Goal: Information Seeking & Learning: Check status

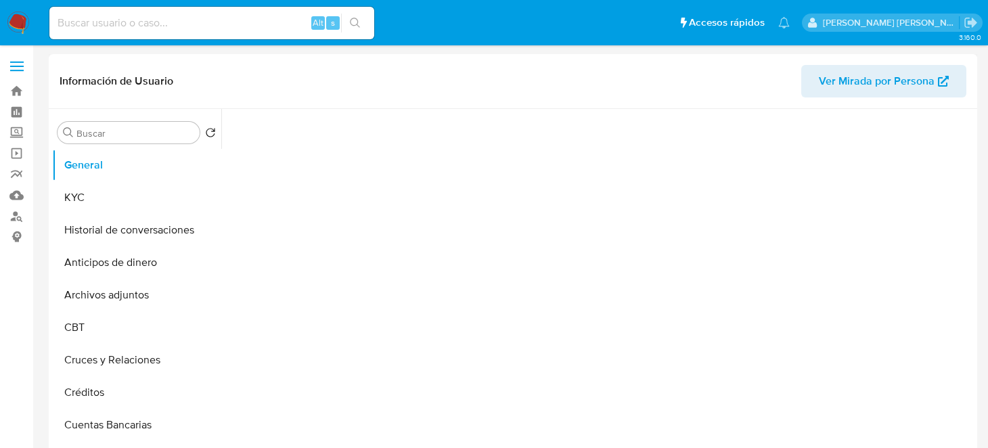
select select "10"
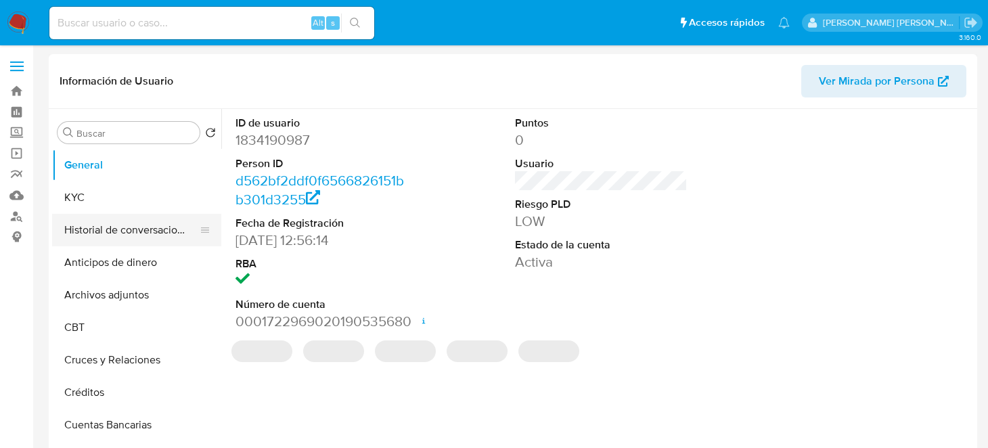
drag, startPoint x: 214, startPoint y: 169, endPoint x: 215, endPoint y: 238, distance: 69.0
click at [215, 238] on ul "General KYC Historial de conversaciones Anticipos de dinero Archivos adjuntos C…" at bounding box center [136, 301] width 169 height 305
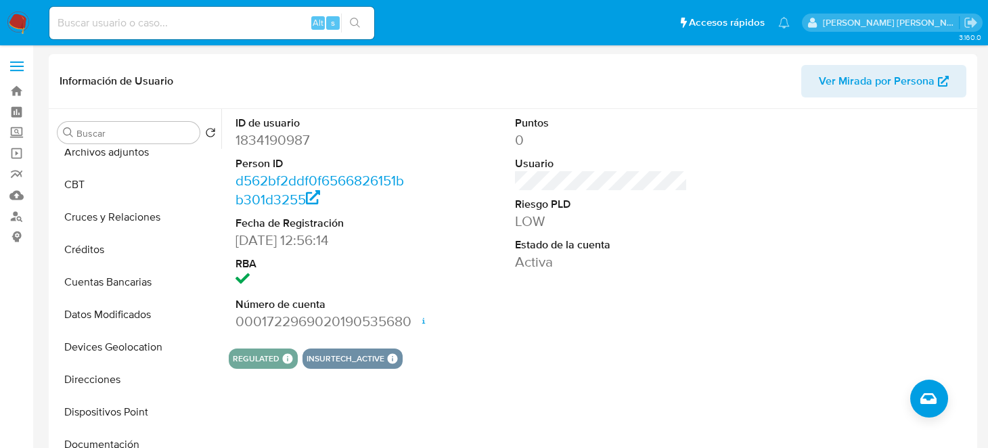
scroll to position [176, 0]
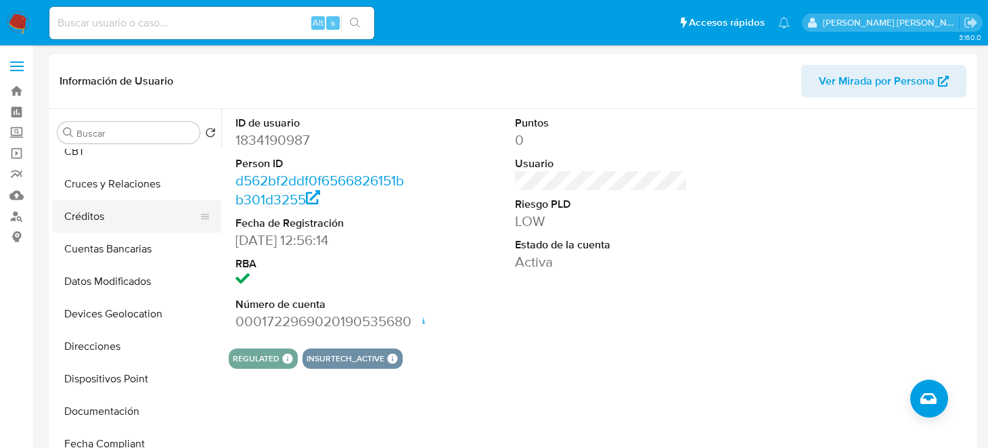
click at [137, 202] on button "Créditos" at bounding box center [131, 216] width 158 height 32
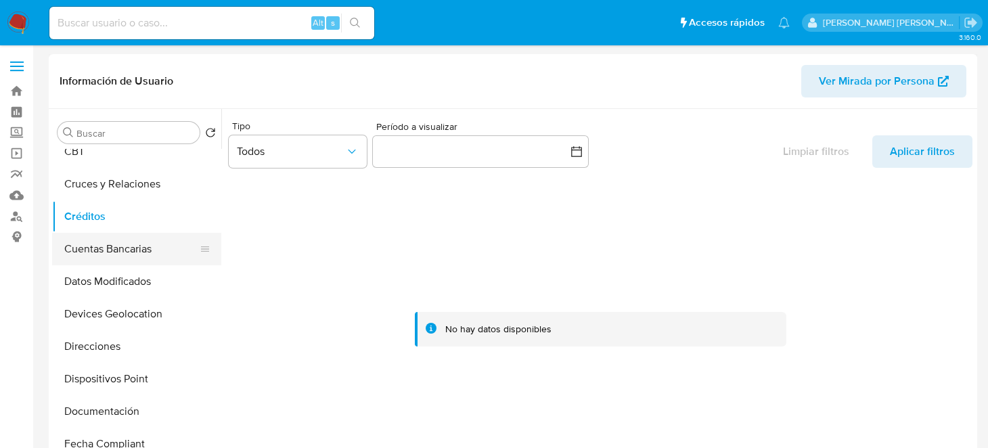
click at [150, 244] on button "Cuentas Bancarias" at bounding box center [131, 249] width 158 height 32
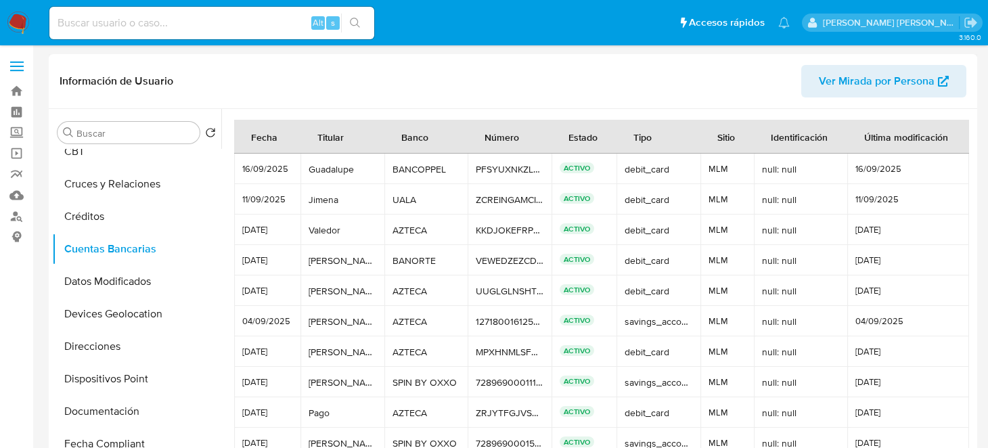
drag, startPoint x: 214, startPoint y: 233, endPoint x: 219, endPoint y: 338, distance: 105.0
click at [219, 338] on ul "General KYC Historial de conversaciones Anticipos de dinero Archivos adjuntos C…" at bounding box center [136, 301] width 169 height 305
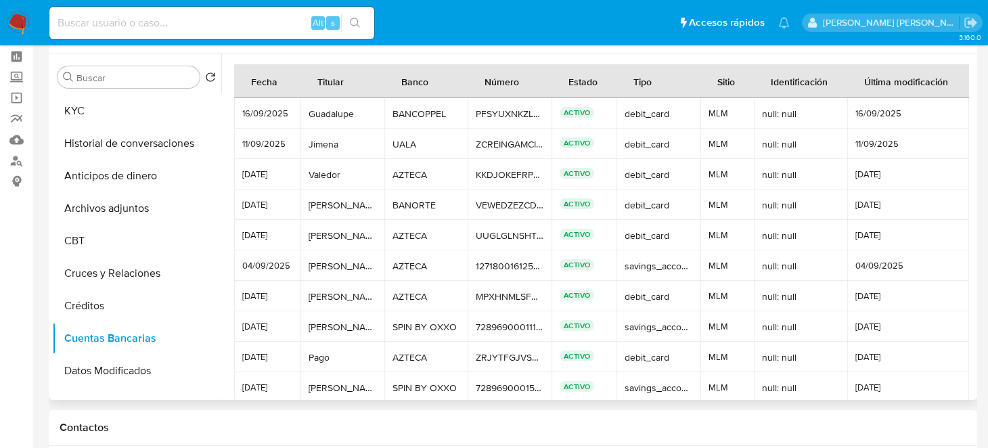
scroll to position [0, 0]
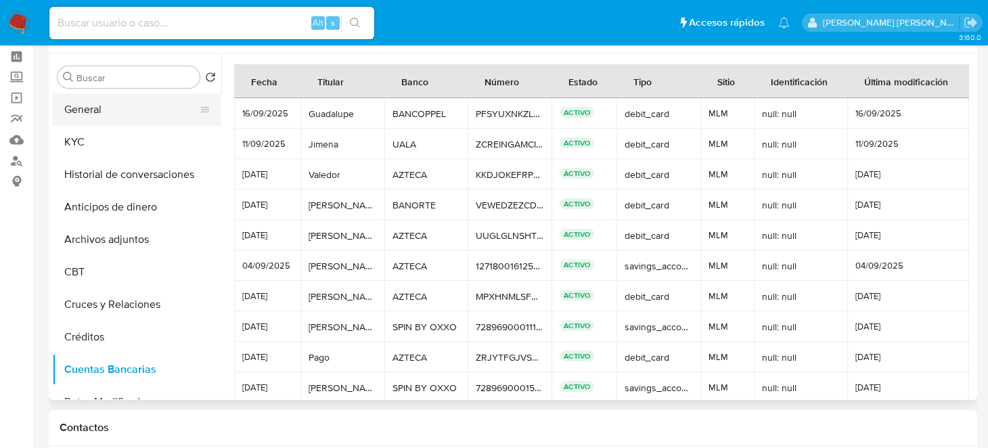
click at [95, 104] on button "General" at bounding box center [131, 109] width 158 height 32
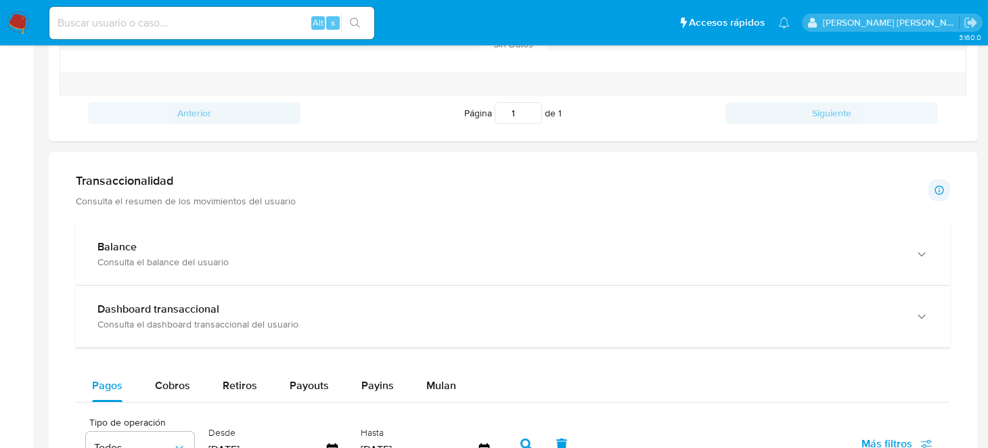
scroll to position [578, 0]
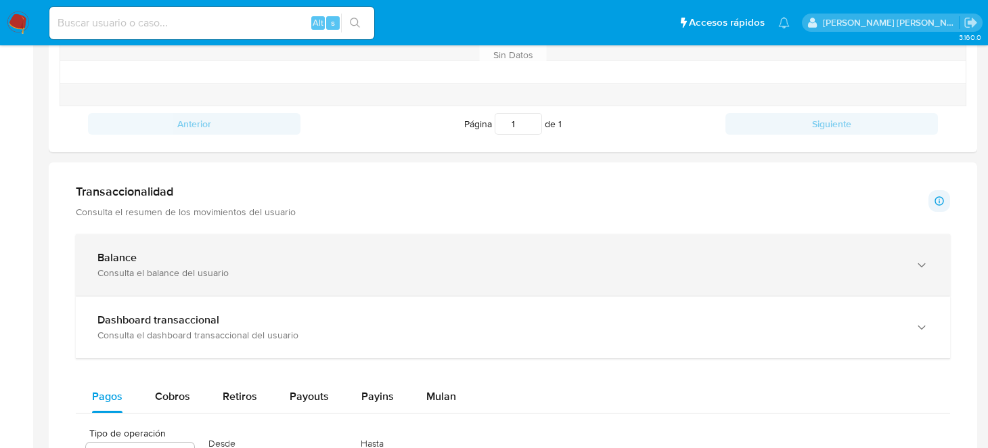
click at [315, 245] on div "Balance Consulta el balance del usuario" at bounding box center [513, 265] width 874 height 62
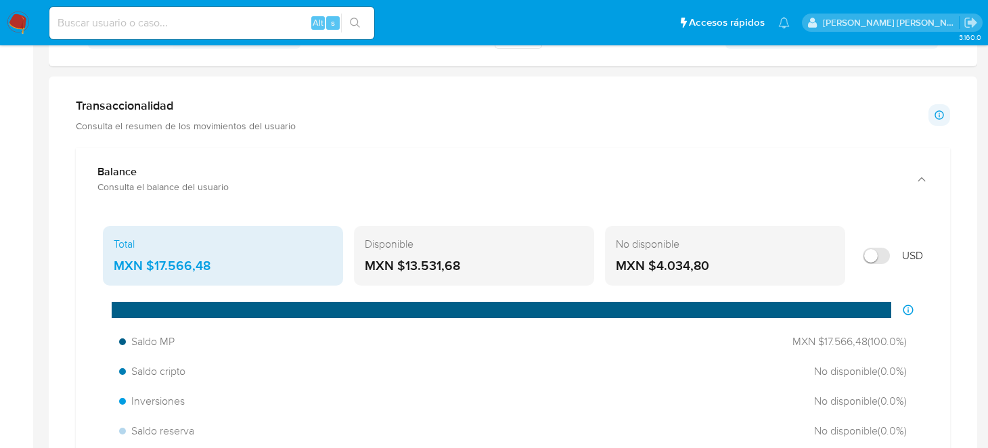
scroll to position [661, 0]
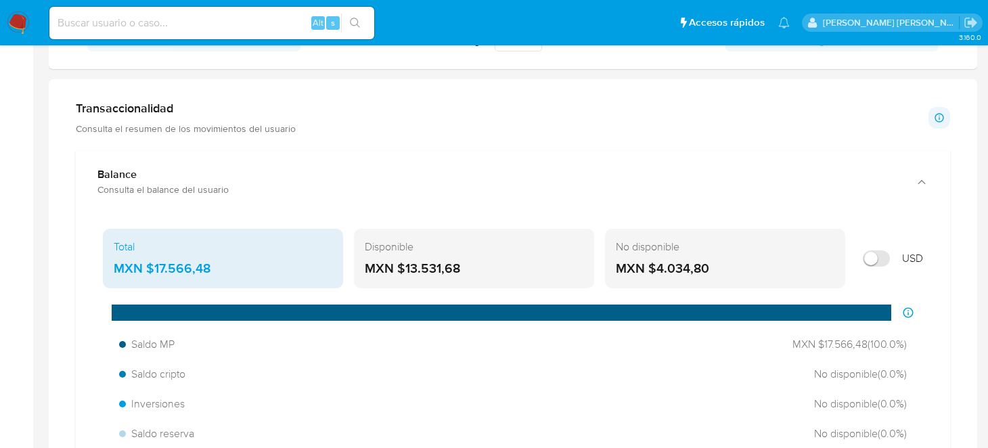
drag, startPoint x: 215, startPoint y: 270, endPoint x: 154, endPoint y: 275, distance: 61.1
click at [154, 275] on div "MXN $17.566,48" at bounding box center [223, 269] width 219 height 18
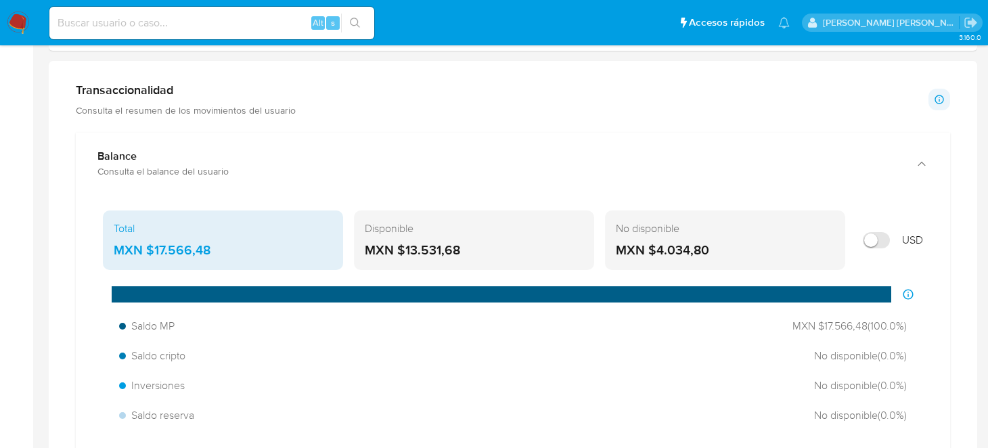
scroll to position [676, 0]
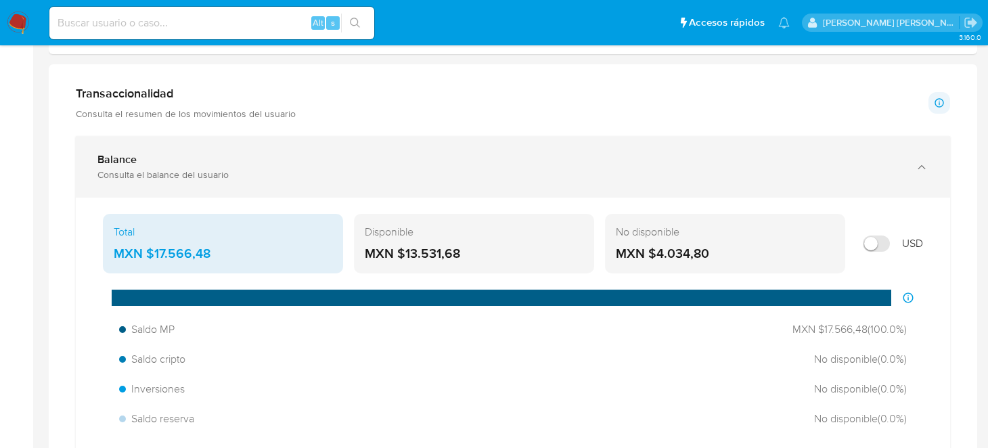
click at [927, 166] on icon "button" at bounding box center [922, 167] width 14 height 14
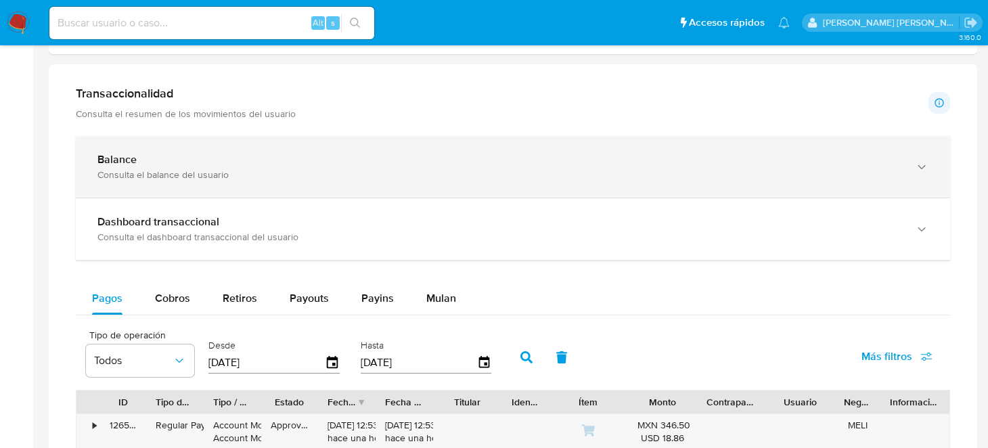
click at [927, 166] on icon "button" at bounding box center [922, 167] width 14 height 14
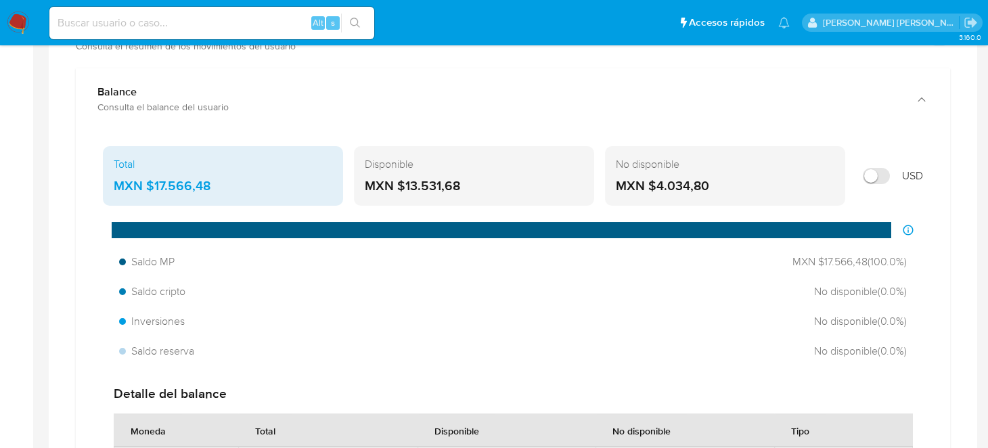
scroll to position [779, 0]
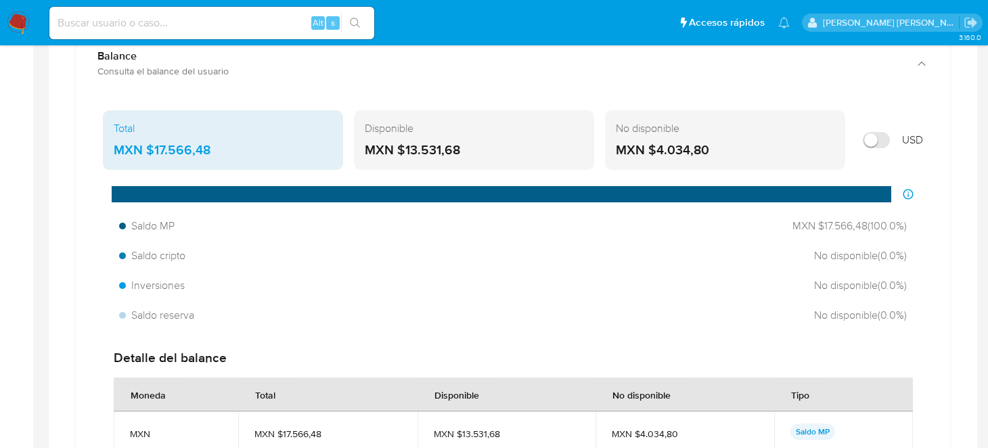
click at [714, 142] on div "MXN $4.034,80" at bounding box center [725, 150] width 219 height 18
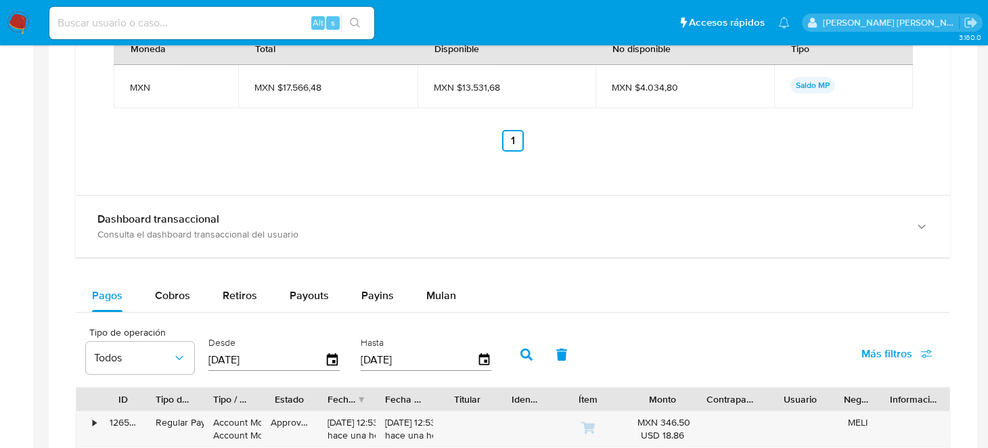
scroll to position [1130, 0]
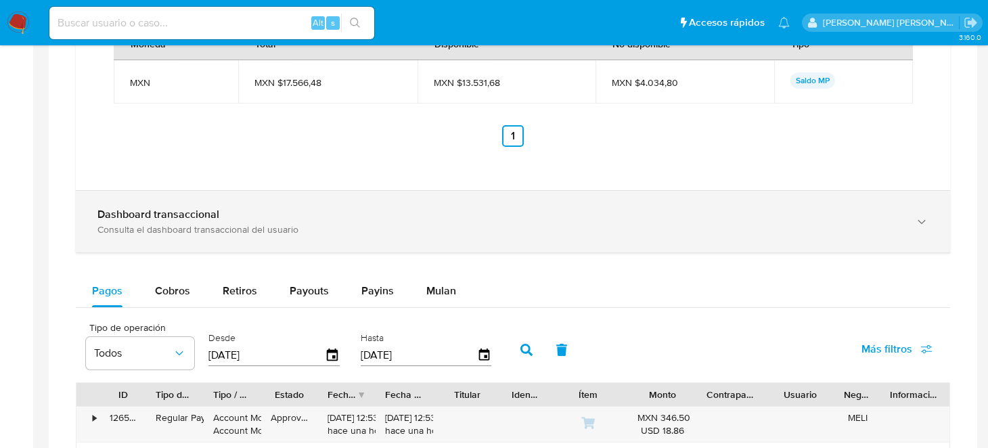
click at [391, 223] on div "Consulta el dashboard transaccional del usuario" at bounding box center [499, 229] width 804 height 12
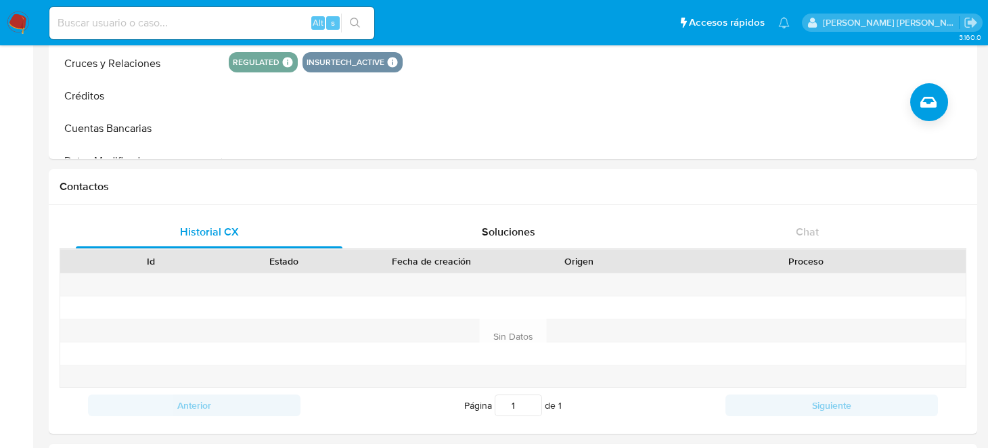
scroll to position [0, 0]
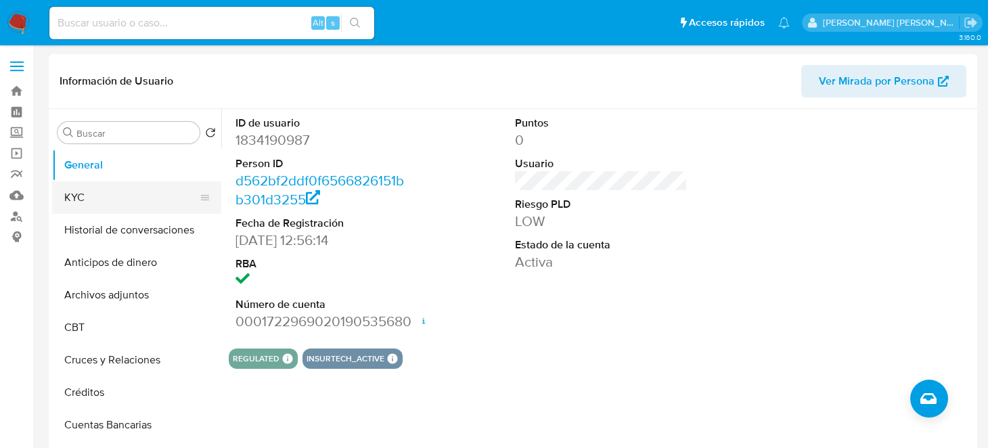
click at [69, 201] on button "KYC" at bounding box center [131, 197] width 158 height 32
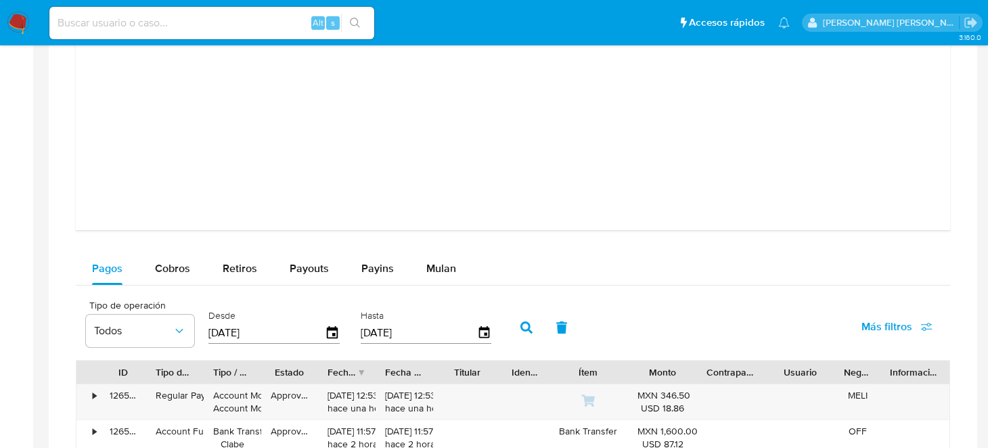
scroll to position [1785, 0]
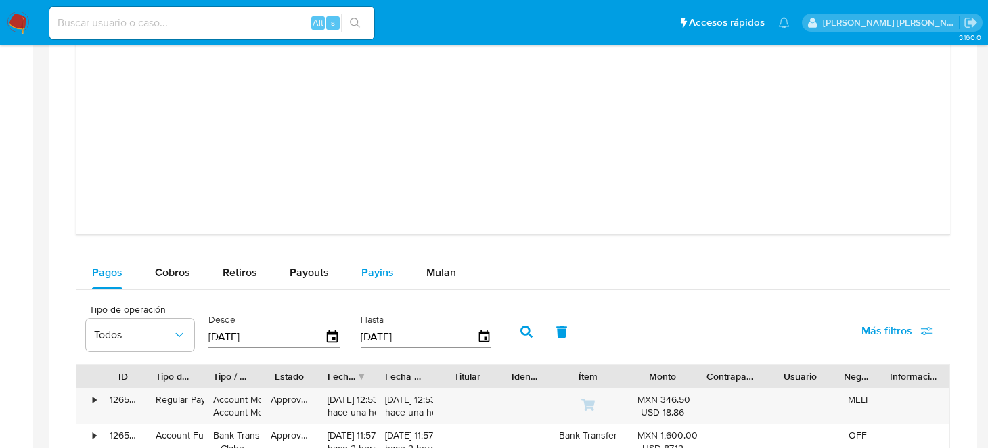
click at [365, 275] on span "Payins" at bounding box center [377, 273] width 32 height 16
select select "10"
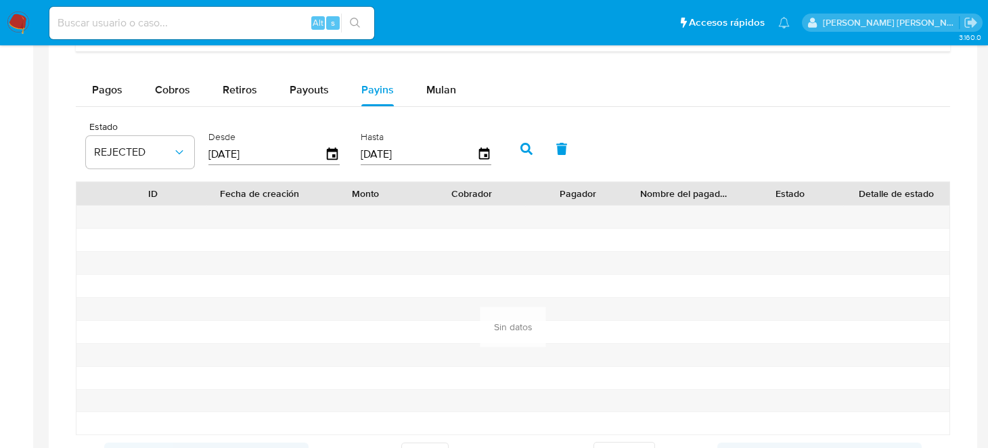
scroll to position [1971, 0]
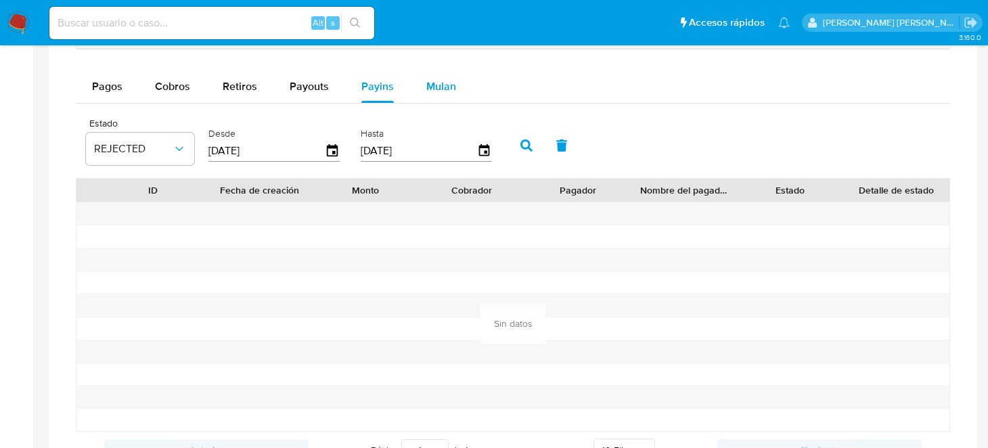
click at [426, 78] on span "Mulan" at bounding box center [441, 86] width 30 height 16
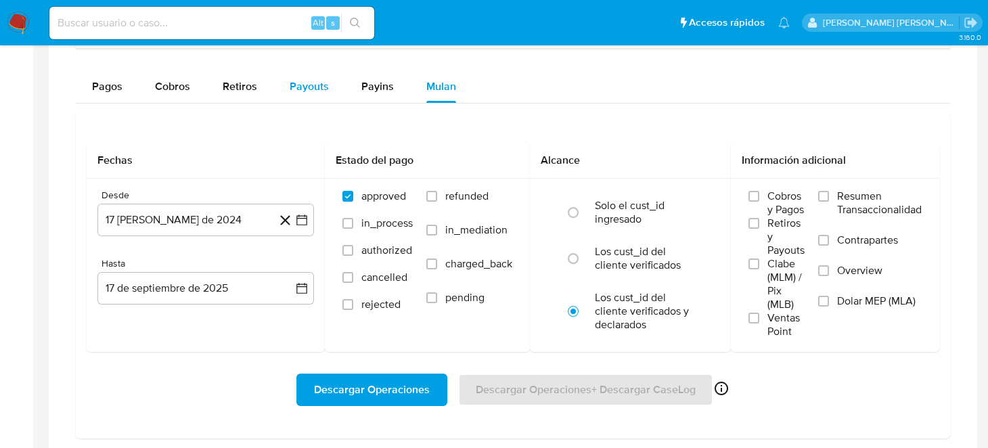
click at [321, 93] on div "Payouts" at bounding box center [309, 86] width 39 height 32
select select "10"
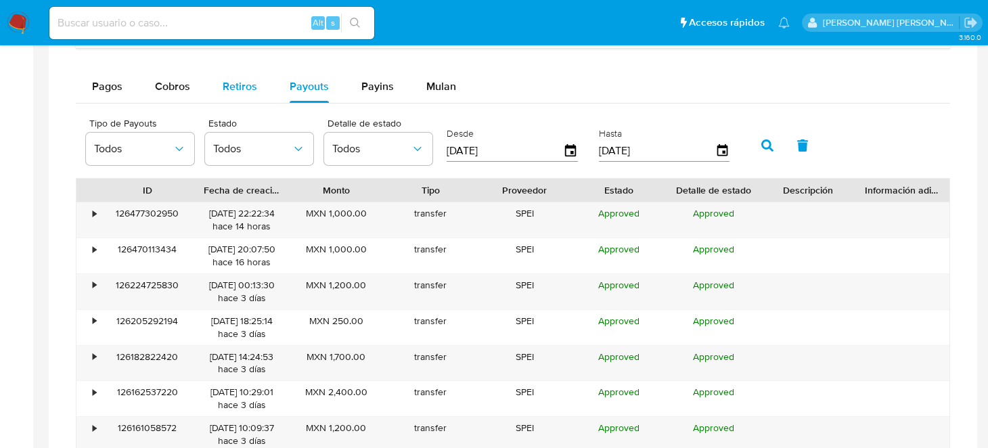
click at [233, 95] on div "Retiros" at bounding box center [240, 86] width 35 height 32
select select "10"
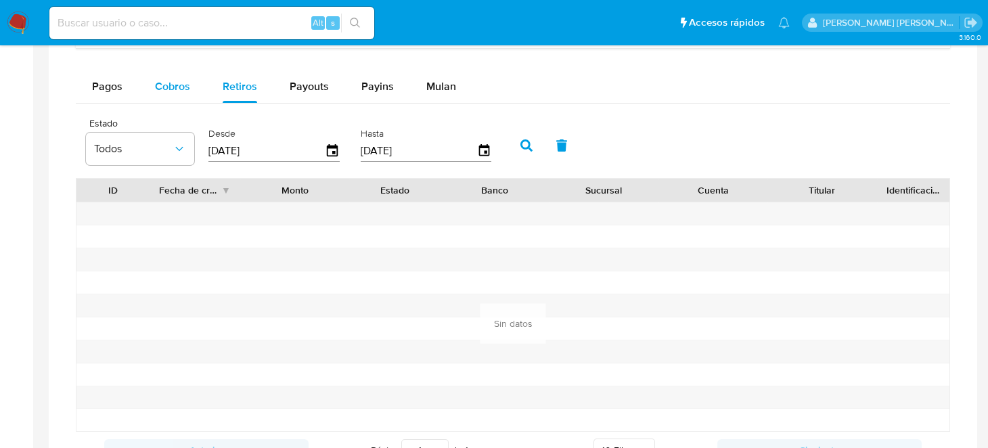
click at [172, 92] on span "Cobros" at bounding box center [172, 86] width 35 height 16
select select "10"
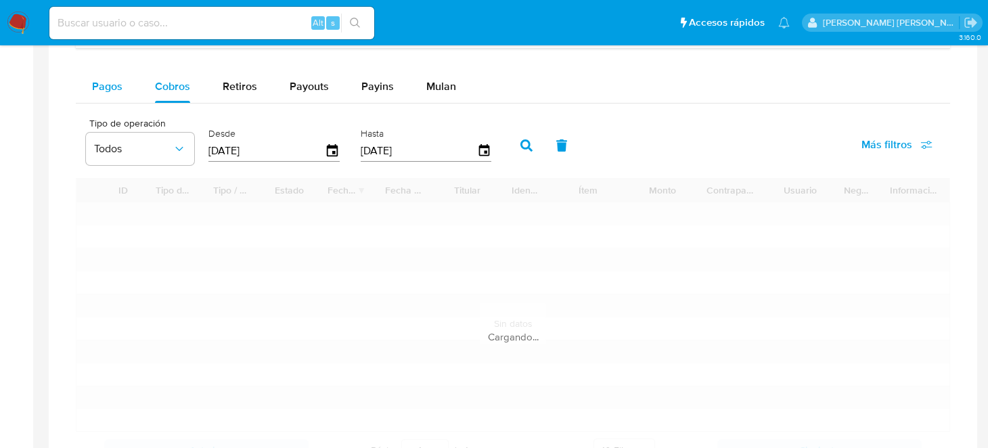
click at [118, 87] on span "Pagos" at bounding box center [107, 86] width 30 height 16
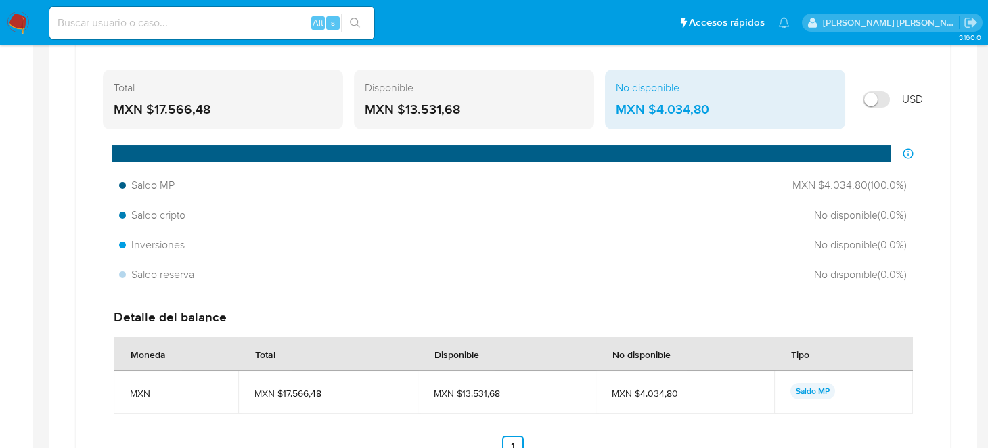
scroll to position [799, 0]
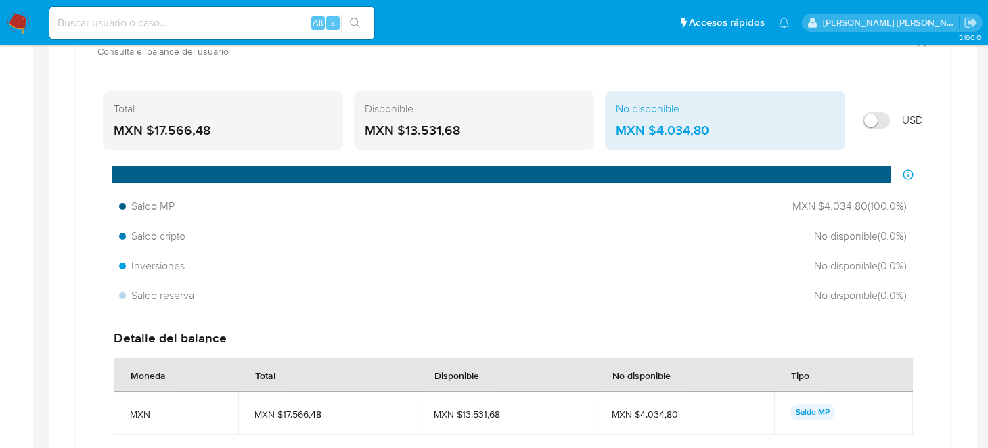
drag, startPoint x: 209, startPoint y: 129, endPoint x: 156, endPoint y: 134, distance: 53.7
click at [156, 134] on div "MXN $17.566,48" at bounding box center [223, 131] width 219 height 18
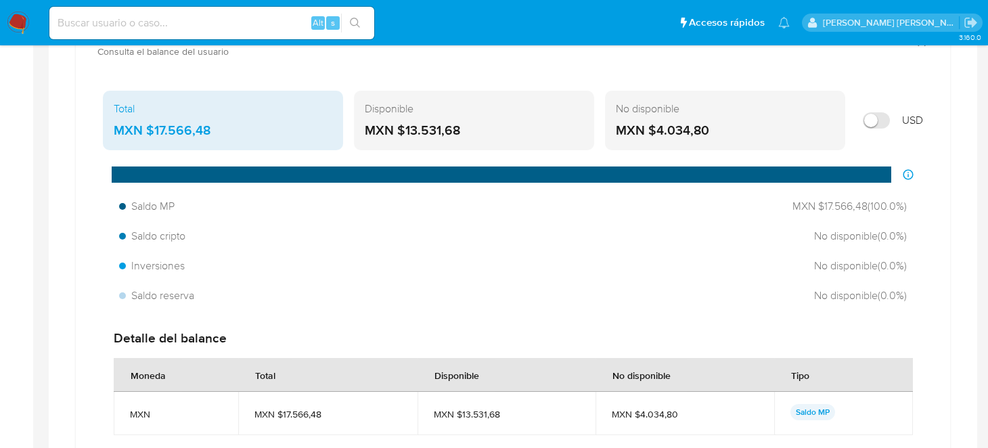
drag, startPoint x: 956, startPoint y: 115, endPoint x: 948, endPoint y: 110, distance: 9.8
click at [948, 110] on div "Total MXN $17.566,48 Disponible MXN $13.531,68 No disponible MXN $4.034,80 USD …" at bounding box center [513, 297] width 874 height 447
drag, startPoint x: 948, startPoint y: 110, endPoint x: 939, endPoint y: 112, distance: 9.0
click at [939, 112] on div "Total MXN $17.566,48 Disponible MXN $13.531,68 No disponible MXN $4.034,80 USD …" at bounding box center [513, 297] width 874 height 447
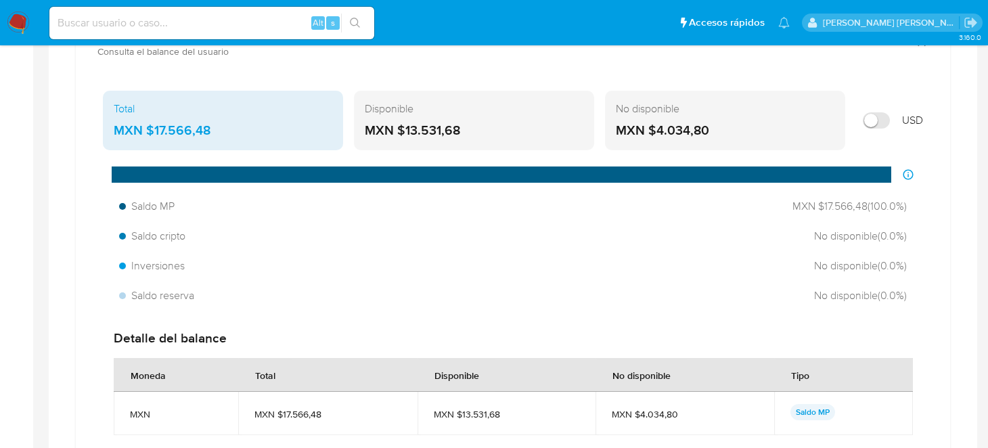
click at [939, 112] on div "Total MXN $17.566,48 Disponible MXN $13.531,68 No disponible MXN $4.034,80 USD …" at bounding box center [513, 297] width 874 height 447
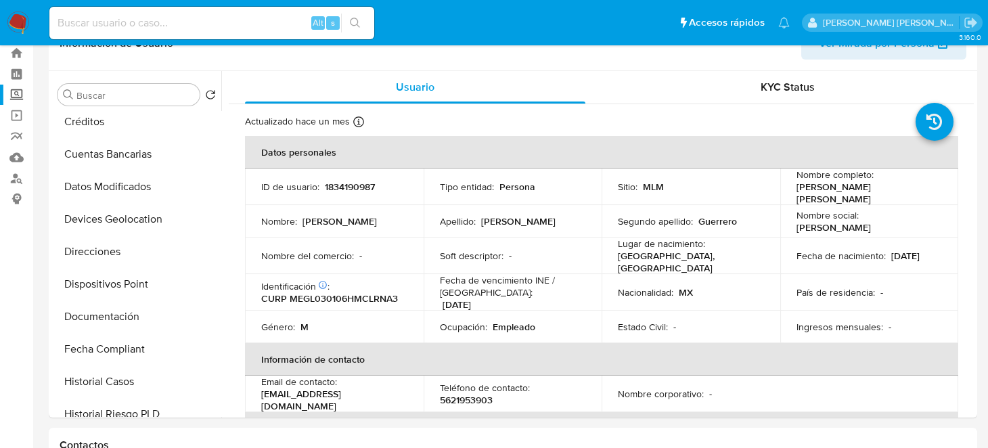
scroll to position [0, 0]
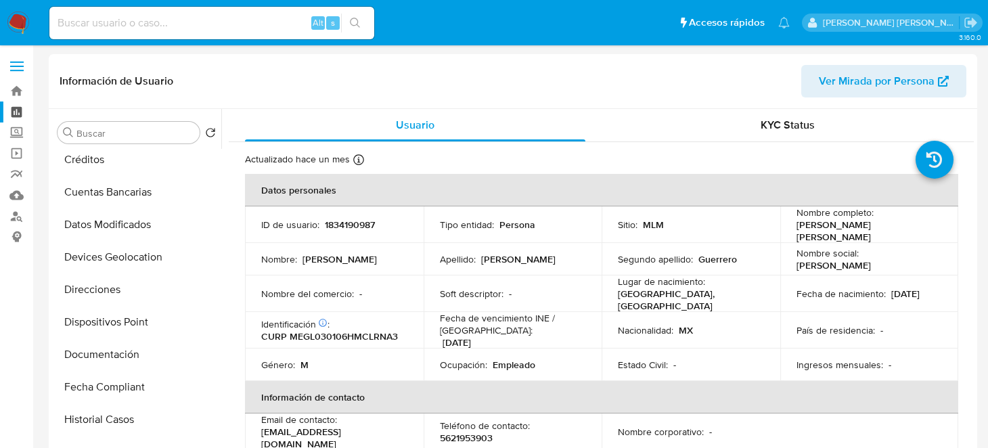
click at [4, 109] on link "Tablero" at bounding box center [80, 111] width 161 height 21
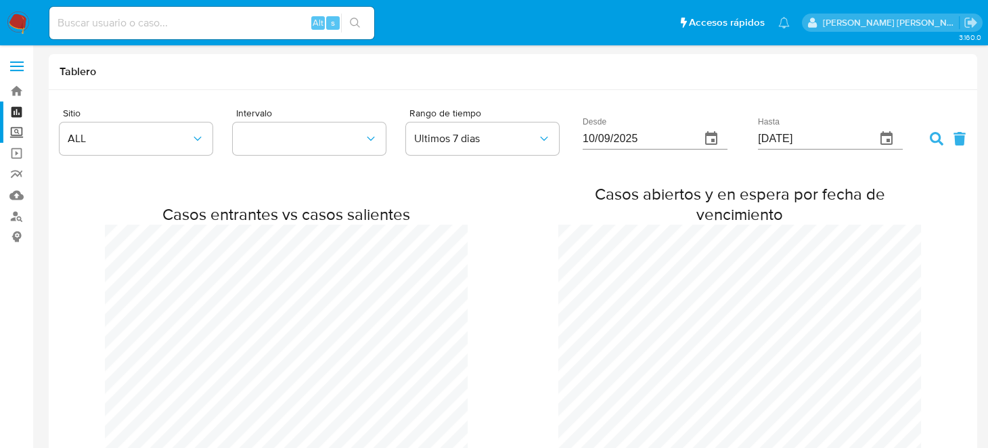
click at [18, 129] on label "Screening" at bounding box center [80, 132] width 161 height 21
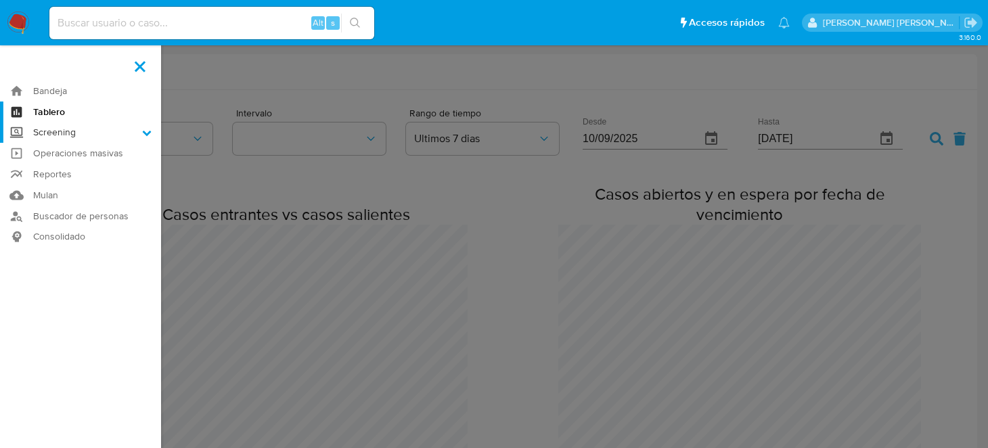
click at [0, 0] on input "Screening" at bounding box center [0, 0] width 0 height 0
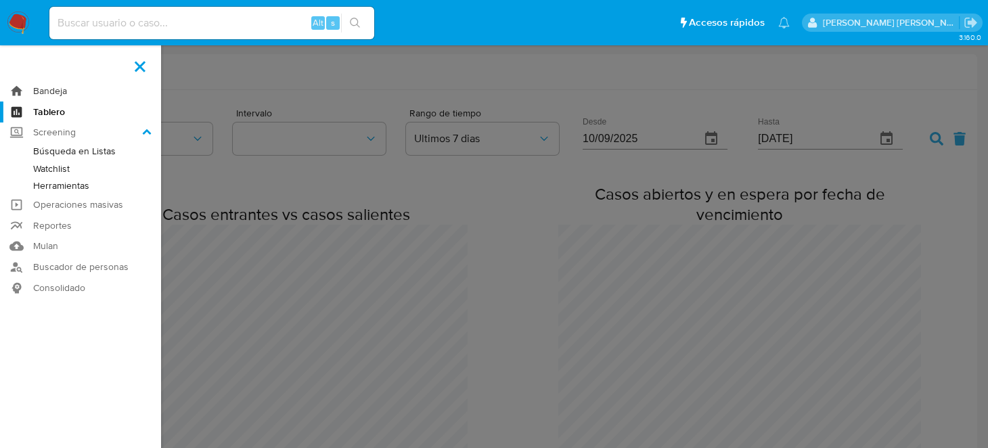
click at [46, 88] on link "Bandeja" at bounding box center [80, 91] width 161 height 21
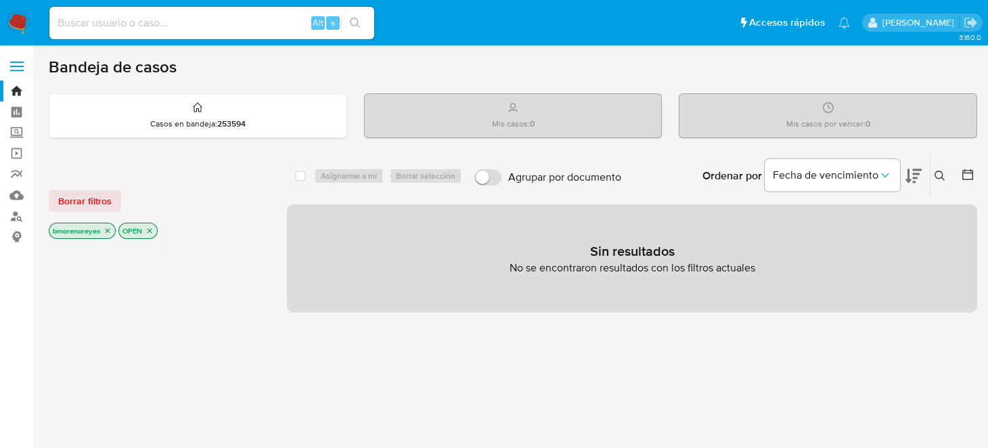
click at [109, 229] on icon "close-filter" at bounding box center [108, 231] width 8 height 8
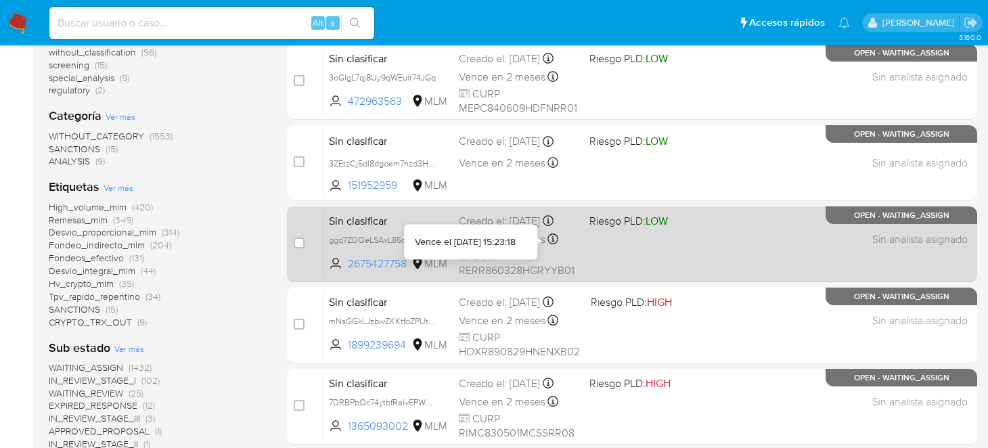
scroll to position [338, 0]
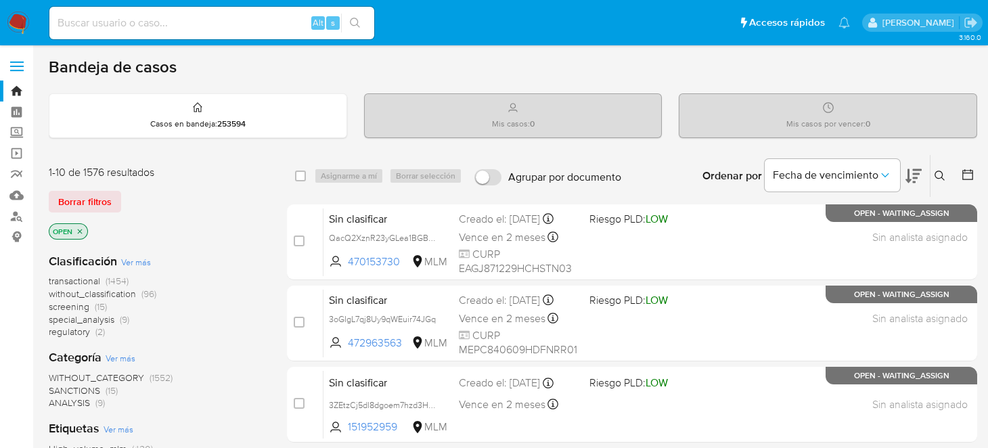
click at [163, 16] on input at bounding box center [211, 23] width 325 height 18
paste input "1834190987"
type input "1834190987"
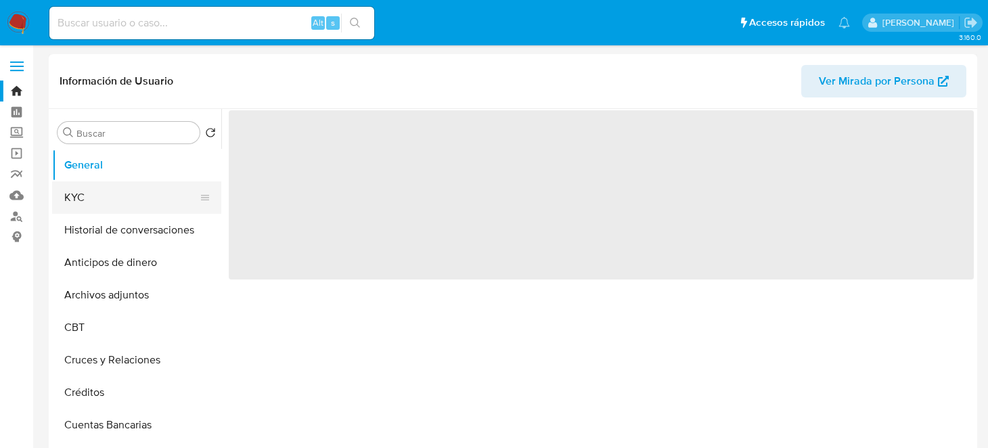
select select "10"
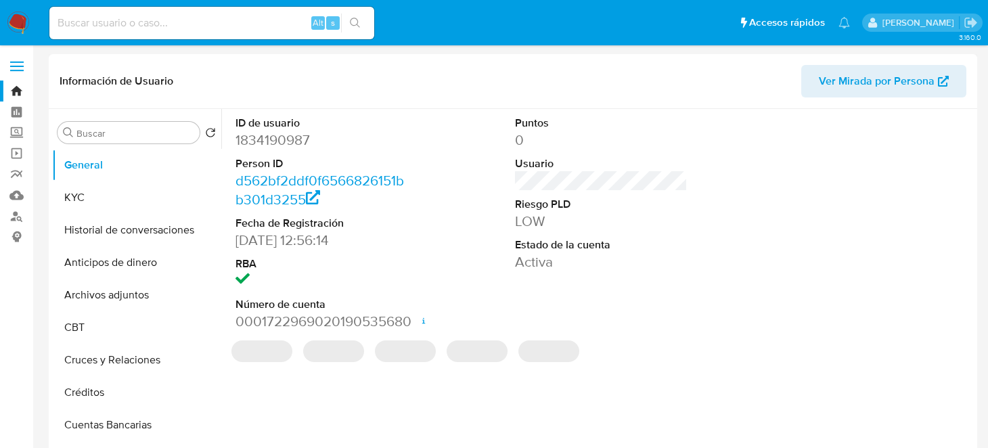
drag, startPoint x: 217, startPoint y: 230, endPoint x: 218, endPoint y: 269, distance: 39.2
click at [218, 269] on ul "General KYC Historial de conversaciones Anticipos de dinero Archivos adjuntos C…" at bounding box center [136, 301] width 169 height 305
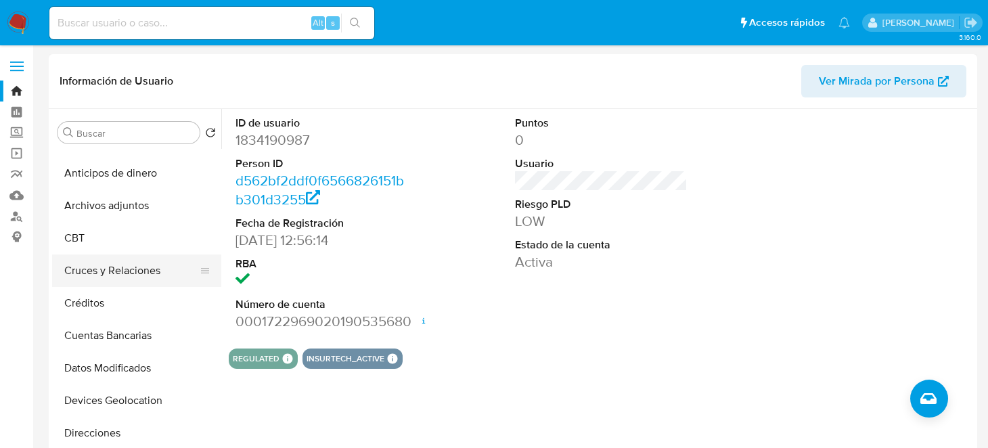
scroll to position [94, 0]
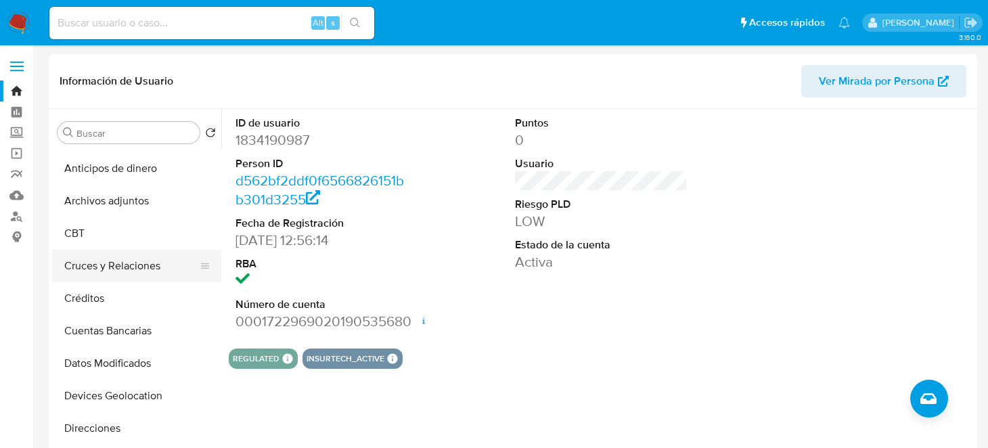
click at [154, 262] on button "Cruces y Relaciones" at bounding box center [131, 266] width 158 height 32
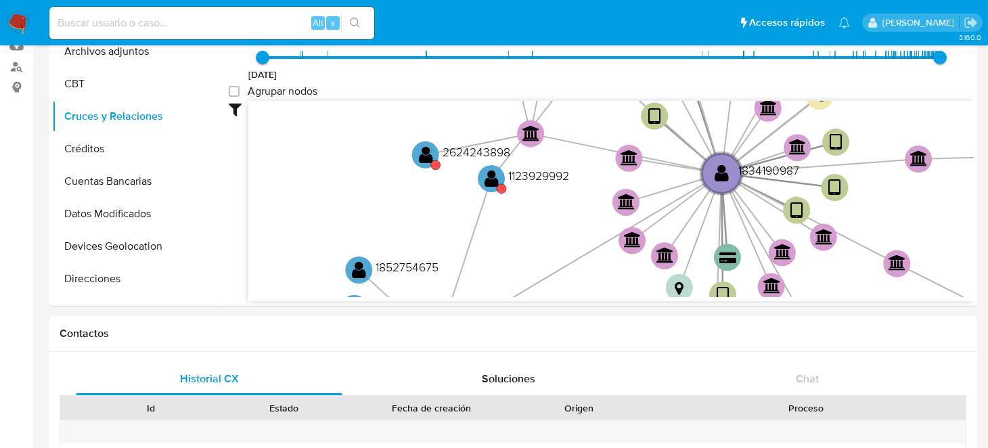
scroll to position [165, 0]
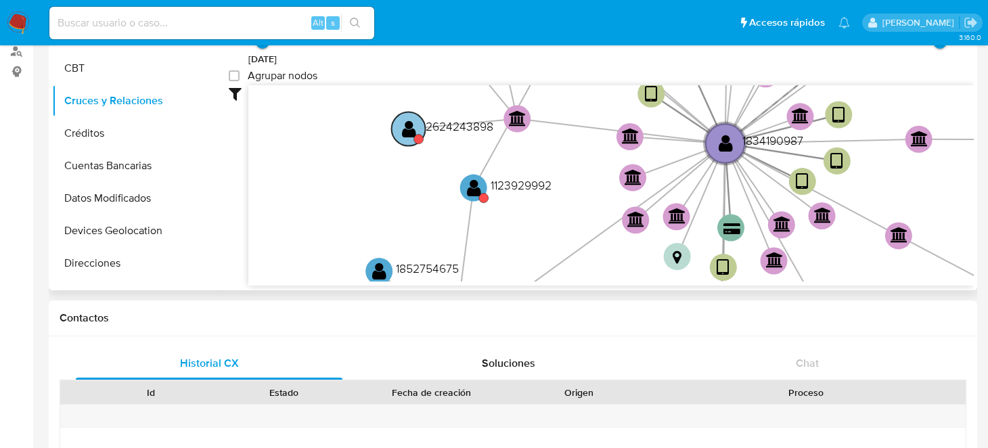
click at [419, 130] on circle at bounding box center [409, 129] width 34 height 34
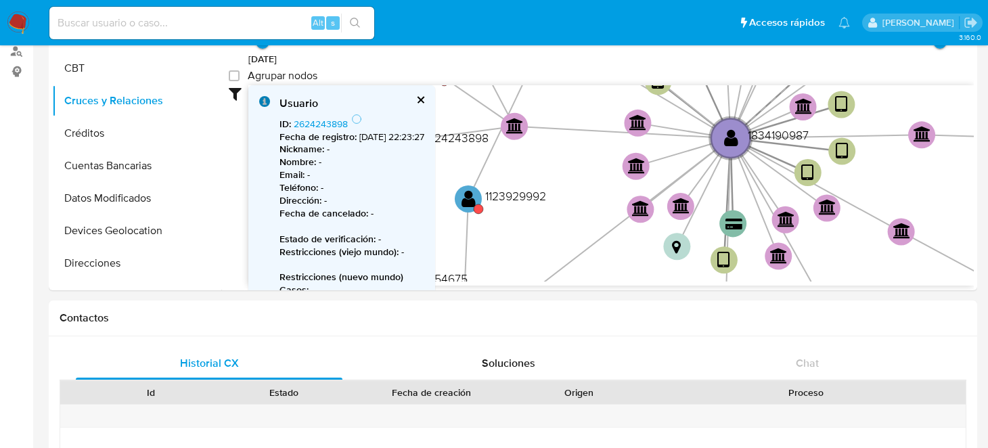
scroll to position [0, 0]
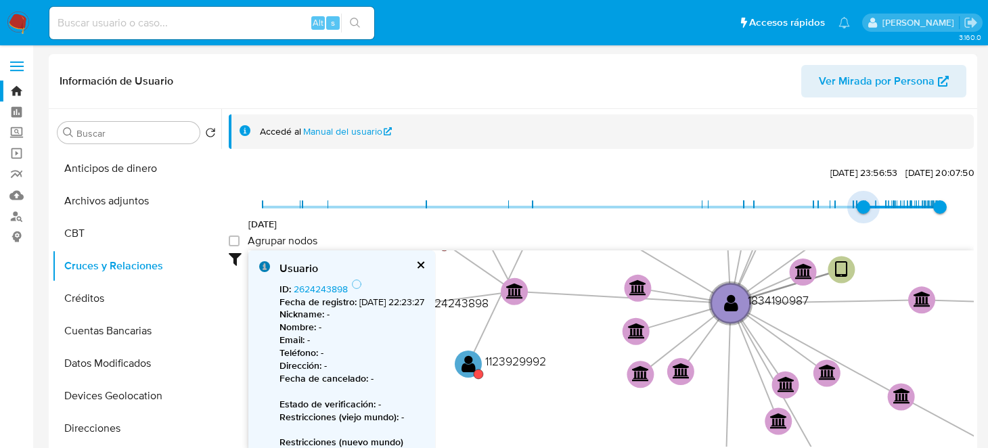
drag, startPoint x: 265, startPoint y: 204, endPoint x: 856, endPoint y: 202, distance: 591.3
click at [856, 202] on span "17/4/2025, 23:56:53" at bounding box center [863, 207] width 14 height 14
click at [850, 202] on span "28/3/2025, 12:57:49" at bounding box center [853, 207] width 14 height 14
type input "1743783213000"
click at [853, 202] on span "4/4/2025, 10:13:33" at bounding box center [857, 207] width 14 height 14
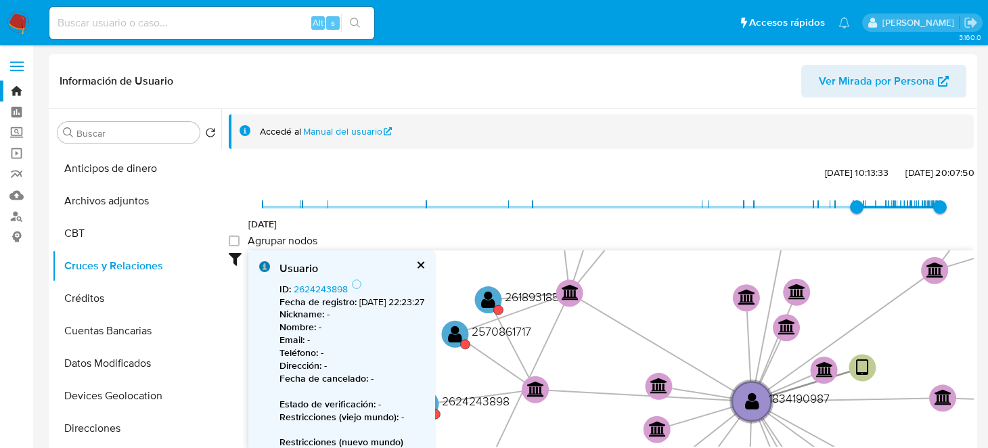
drag, startPoint x: 599, startPoint y: 328, endPoint x: 660, endPoint y: 471, distance: 155.2
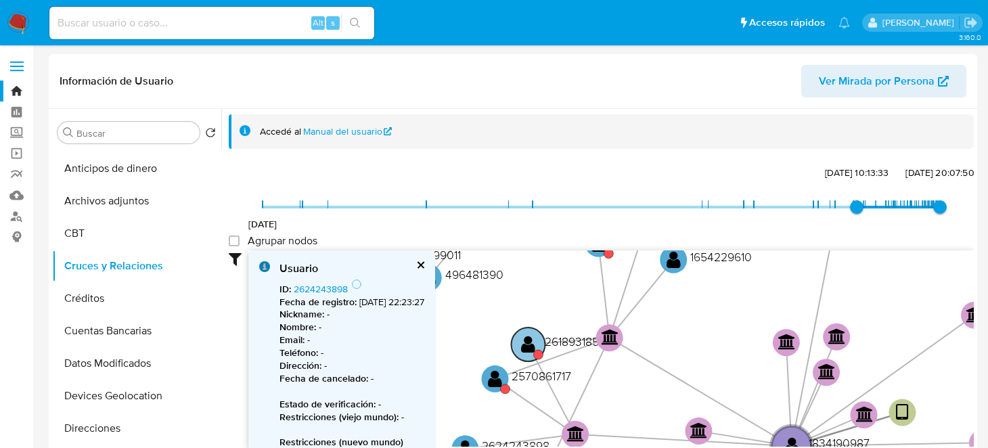
click at [528, 348] on text "" at bounding box center [528, 344] width 14 height 20
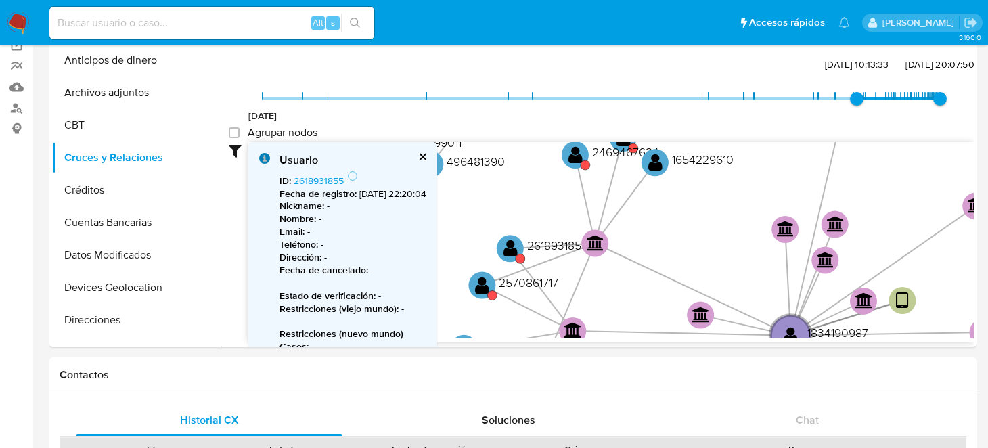
scroll to position [123, 0]
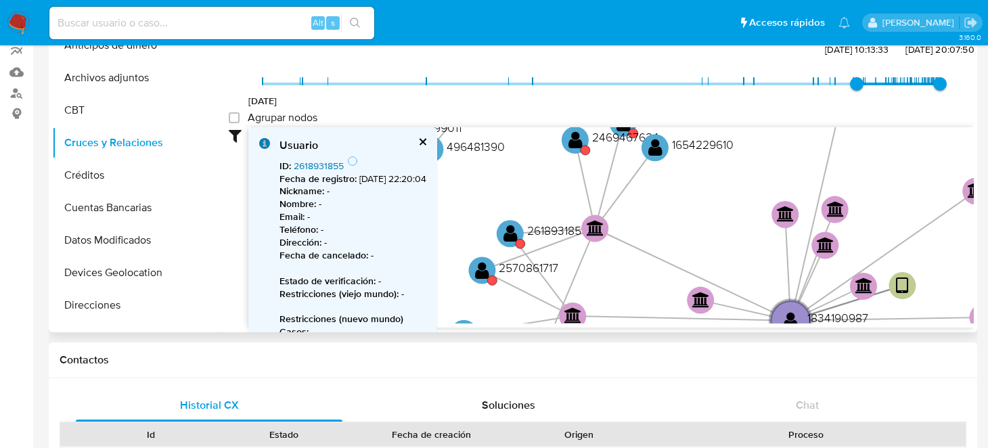
click at [321, 168] on link "2618931855" at bounding box center [319, 166] width 50 height 14
click at [570, 141] on text "" at bounding box center [575, 140] width 14 height 20
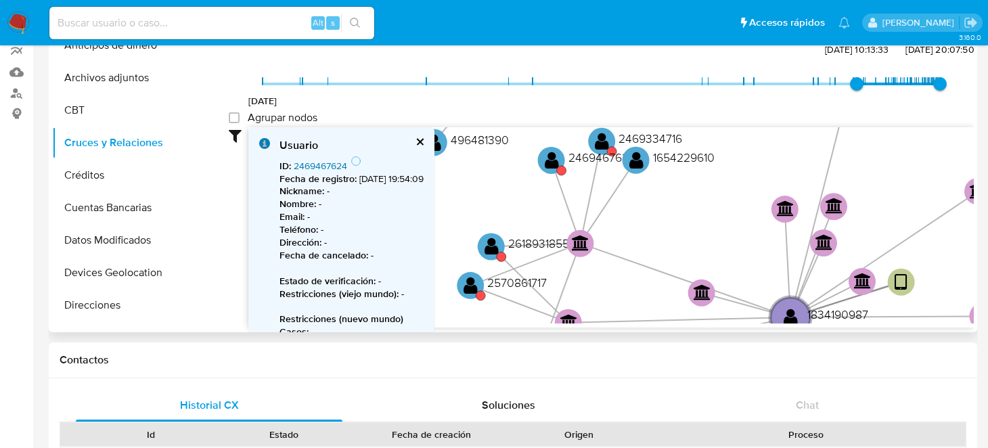
click at [305, 163] on link "2469467624" at bounding box center [320, 166] width 53 height 14
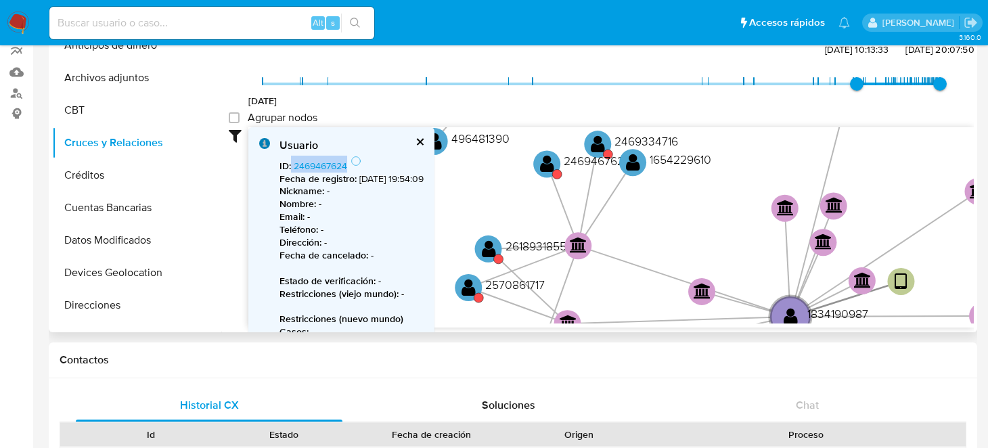
drag, startPoint x: 350, startPoint y: 158, endPoint x: 291, endPoint y: 165, distance: 59.9
click at [291, 165] on span "ID : 2469467624" at bounding box center [314, 166] width 71 height 14
copy span "2469467624"
click at [485, 252] on text "" at bounding box center [489, 249] width 14 height 20
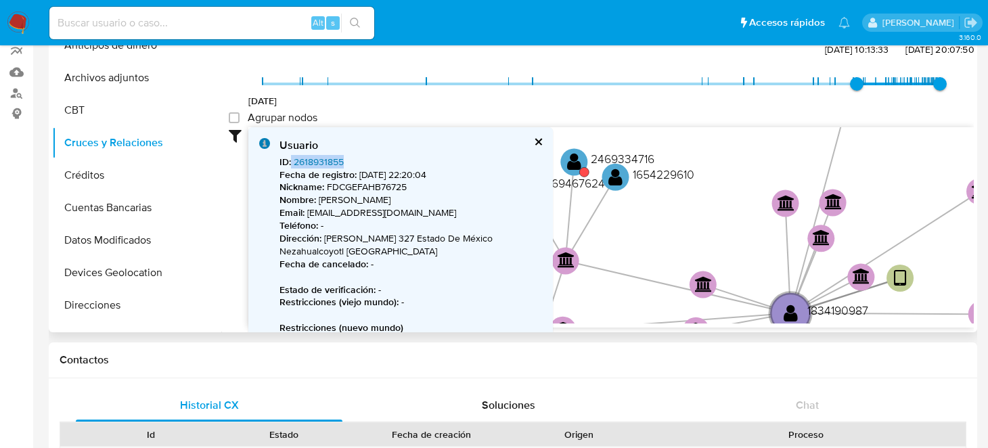
click at [307, 166] on link "2618931855" at bounding box center [319, 162] width 50 height 14
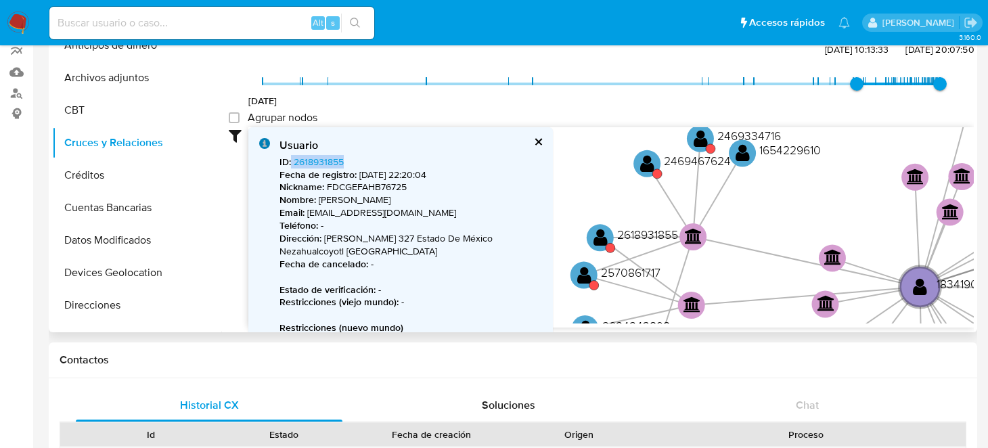
drag, startPoint x: 630, startPoint y: 273, endPoint x: 759, endPoint y: 248, distance: 131.7
click at [759, 248] on icon "device-68924a44c12a0327c8e239f8  user-1834190987  1834190987 device-6658afaf1…" at bounding box center [610, 225] width 725 height 196
click at [590, 237] on circle at bounding box center [600, 238] width 34 height 34
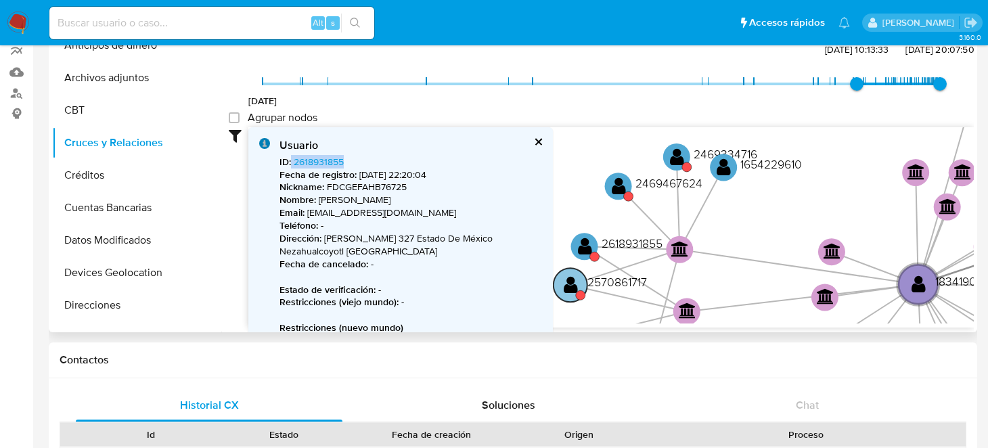
click at [576, 289] on text "" at bounding box center [571, 285] width 14 height 20
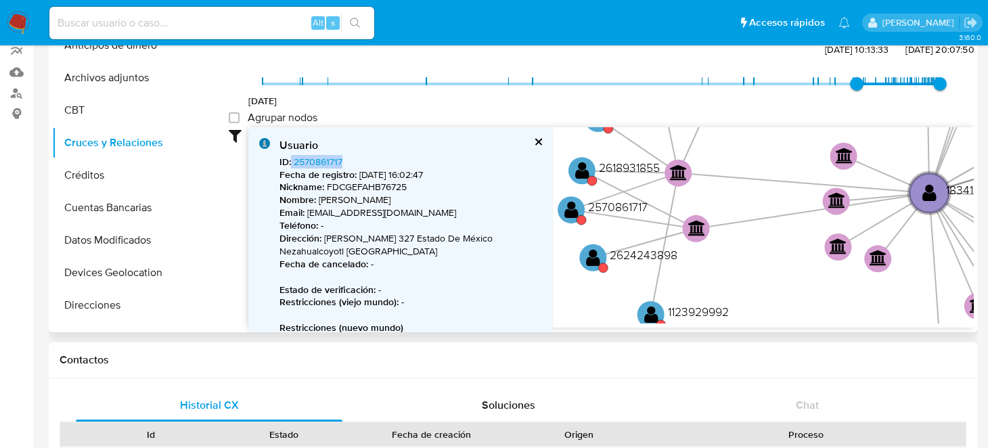
drag, startPoint x: 704, startPoint y: 245, endPoint x: 719, endPoint y: 156, distance: 90.0
click at [719, 156] on icon "device-68924a44c12a0327c8e239f8  user-1834190987  1834190987 device-6658afaf1…" at bounding box center [610, 225] width 725 height 196
click at [585, 250] on circle at bounding box center [593, 258] width 34 height 34
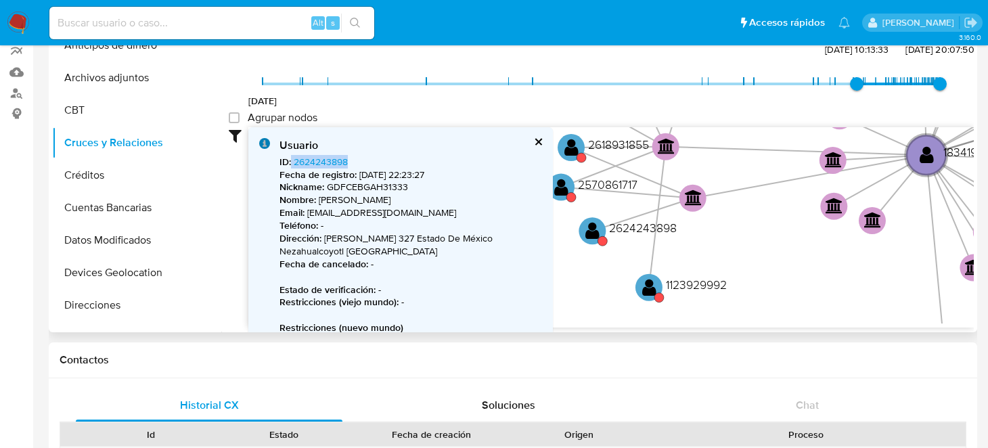
drag, startPoint x: 703, startPoint y: 254, endPoint x: 704, endPoint y: 219, distance: 34.5
click at [704, 219] on icon "device-68924a44c12a0327c8e239f8  user-1834190987  1834190987 device-6658afaf1…" at bounding box center [610, 225] width 725 height 196
click at [645, 281] on text "" at bounding box center [649, 287] width 14 height 20
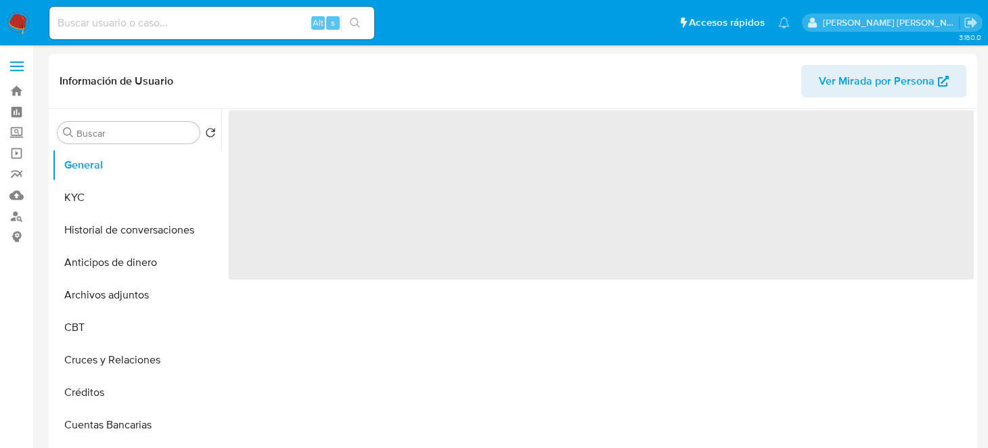
select select "10"
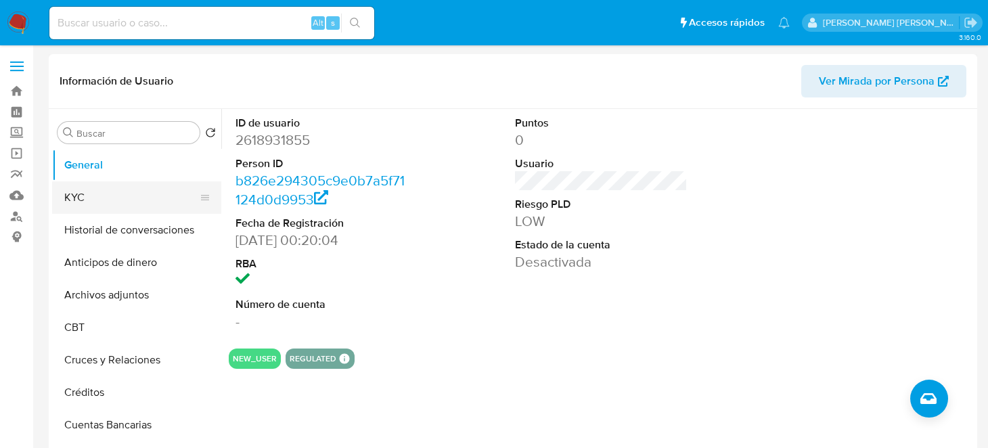
click at [83, 193] on button "KYC" at bounding box center [131, 197] width 158 height 32
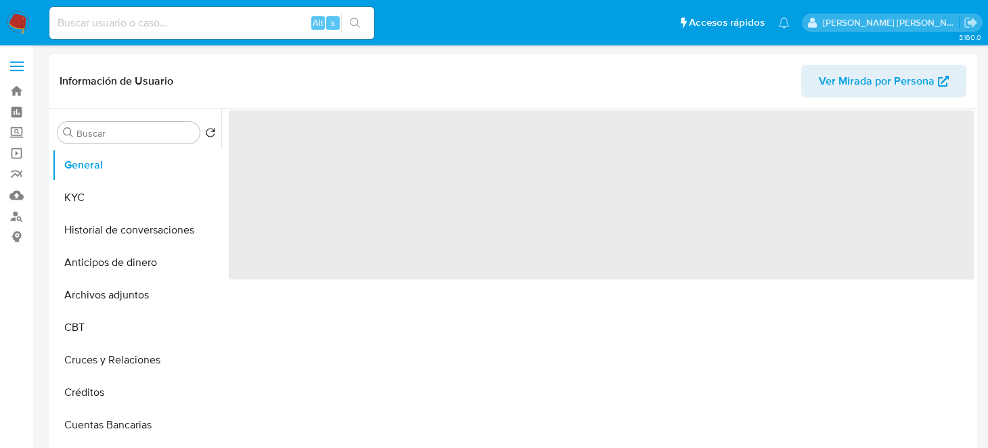
select select "10"
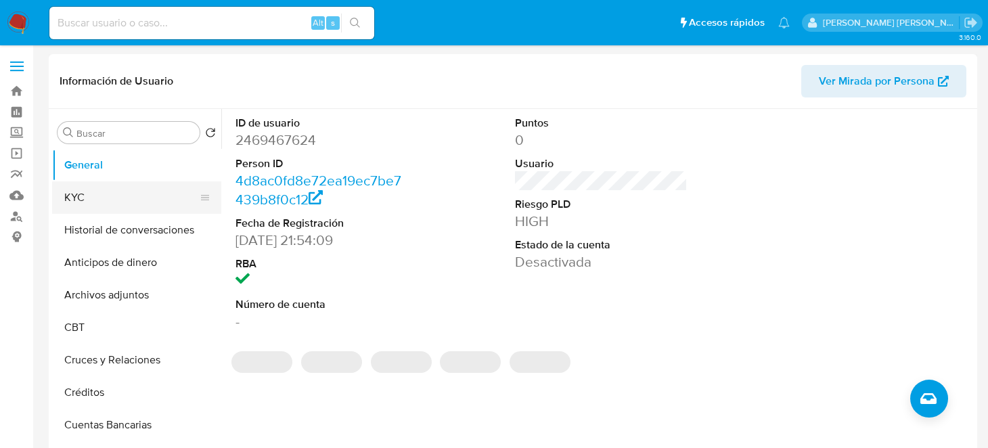
click at [87, 190] on button "KYC" at bounding box center [131, 197] width 158 height 32
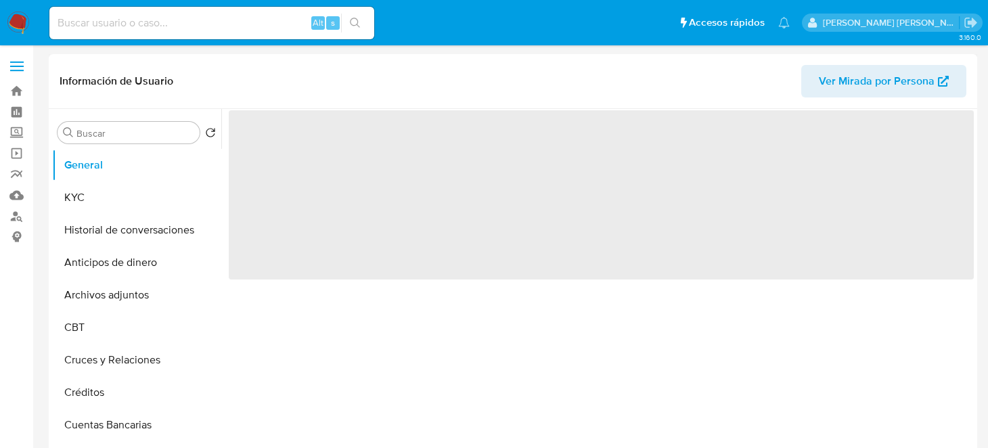
select select "10"
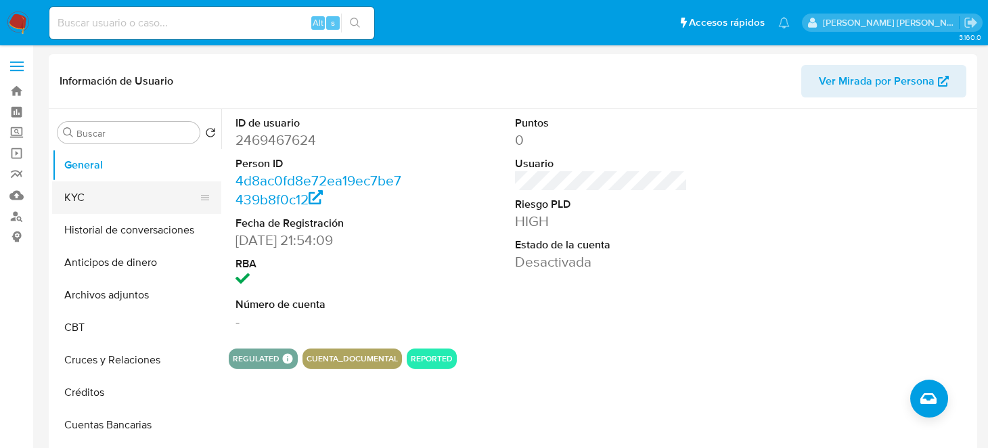
click at [105, 195] on button "KYC" at bounding box center [131, 197] width 158 height 32
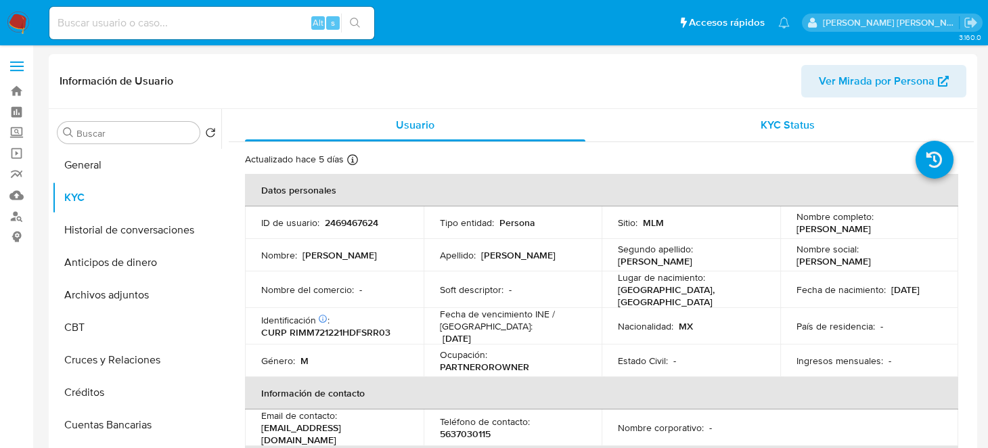
click at [798, 130] on span "KYC Status" at bounding box center [787, 125] width 54 height 16
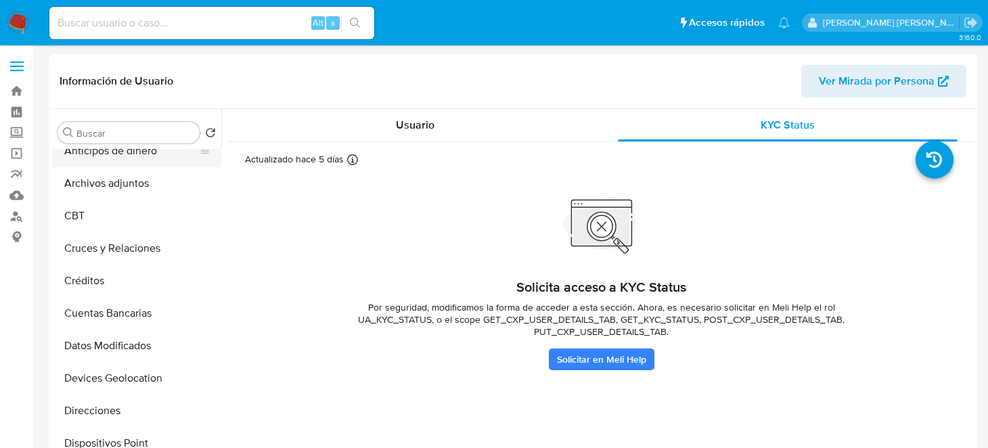
scroll to position [135, 0]
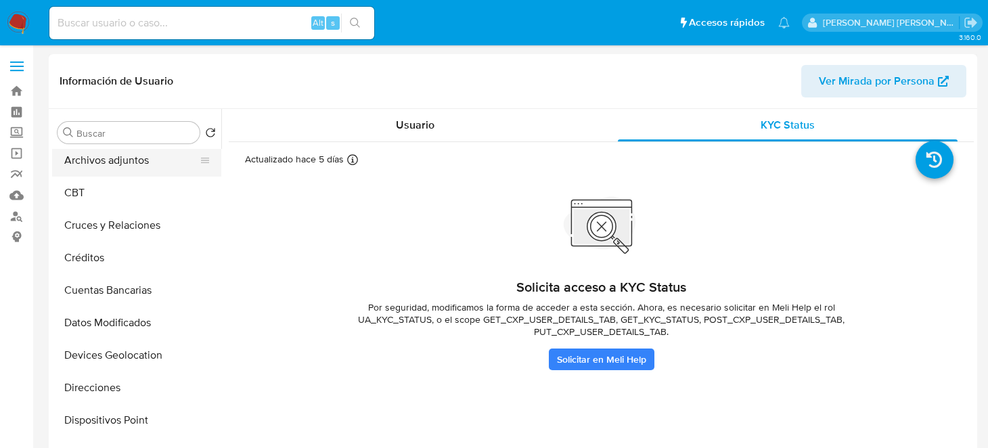
click at [105, 150] on button "Archivos adjuntos" at bounding box center [131, 160] width 158 height 32
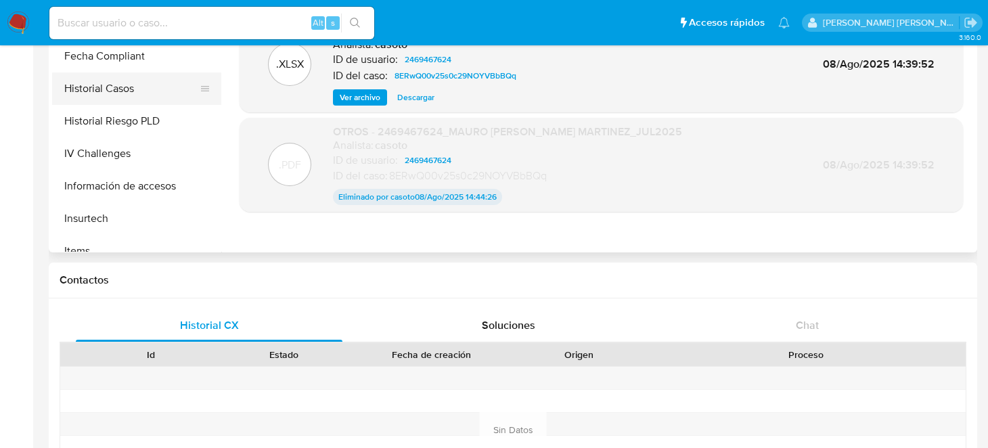
scroll to position [338, 0]
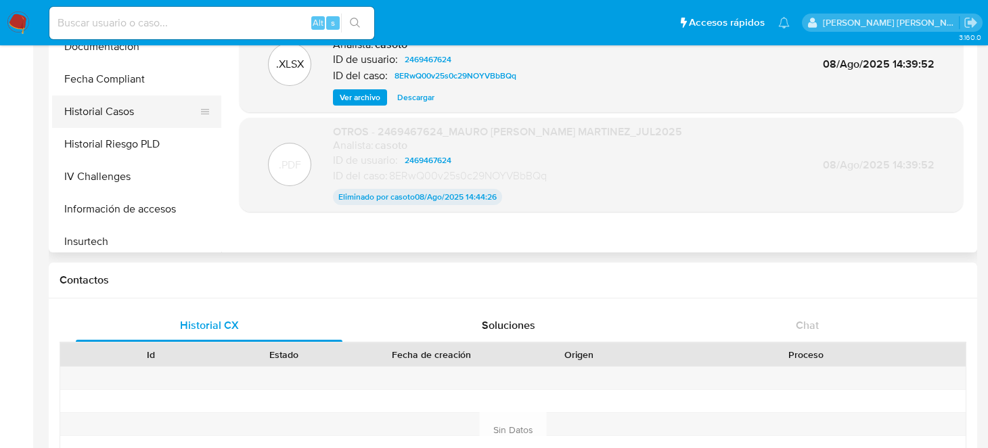
click at [107, 112] on button "Historial Casos" at bounding box center [131, 111] width 158 height 32
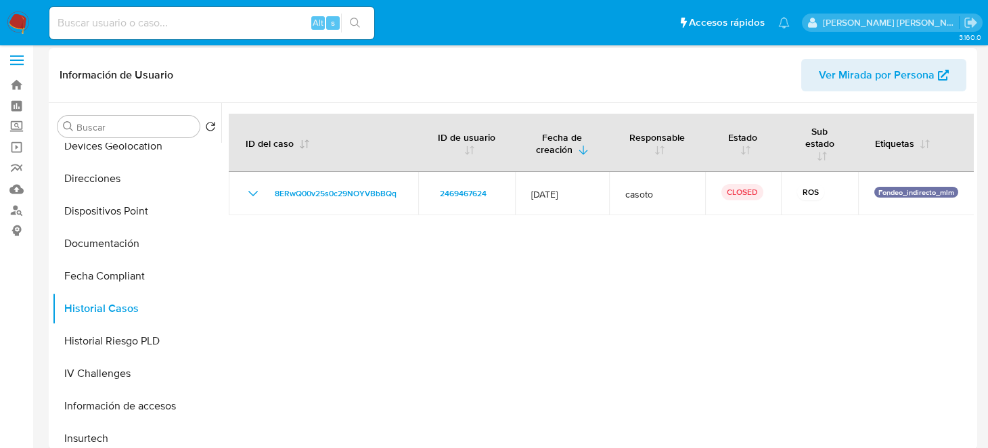
scroll to position [0, 0]
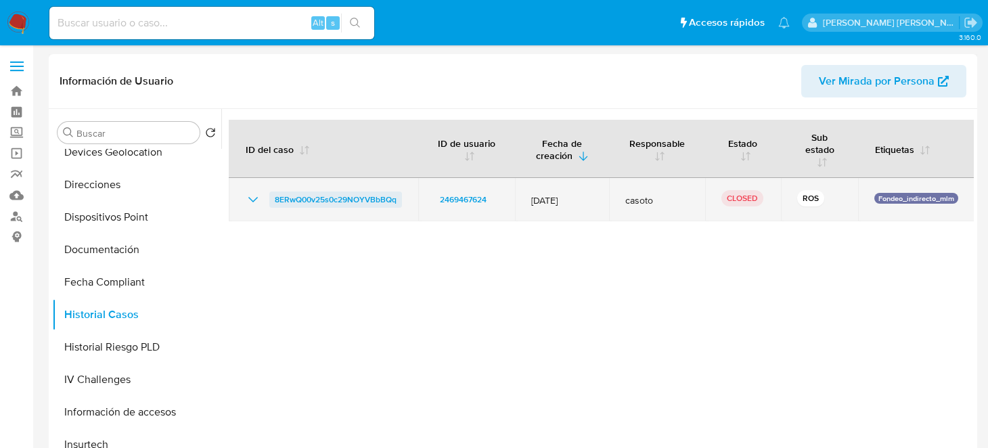
click at [358, 202] on span "8ERwQ00v25s0c29NOYVBbBQq" at bounding box center [336, 199] width 122 height 16
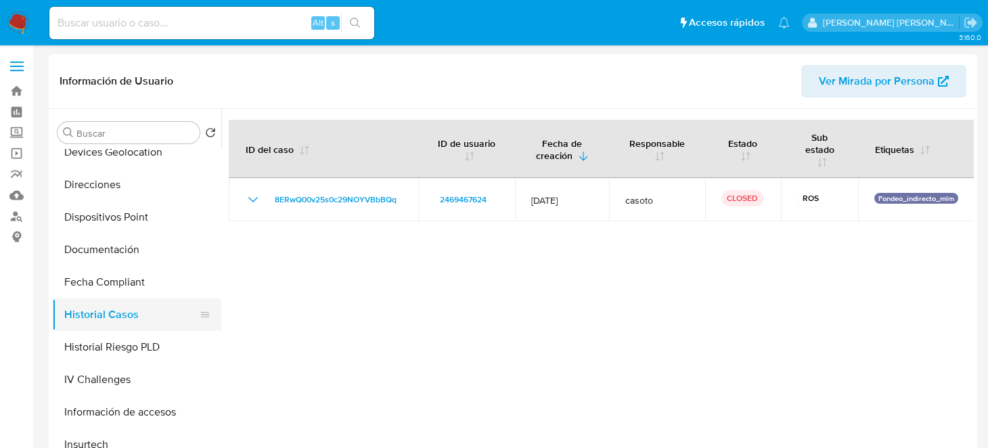
drag, startPoint x: 114, startPoint y: 313, endPoint x: 137, endPoint y: 298, distance: 27.4
click at [137, 298] on button "Historial Casos" at bounding box center [131, 314] width 158 height 32
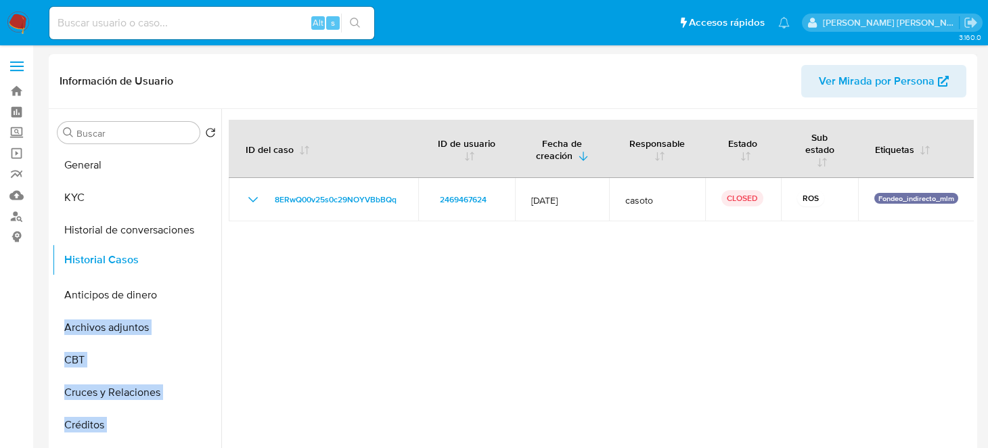
drag, startPoint x: 202, startPoint y: 315, endPoint x: 177, endPoint y: 260, distance: 59.6
click at [177, 260] on ul "General KYC Historial de conversaciones Anticipos de dinero Archivos adjuntos C…" at bounding box center [136, 301] width 169 height 305
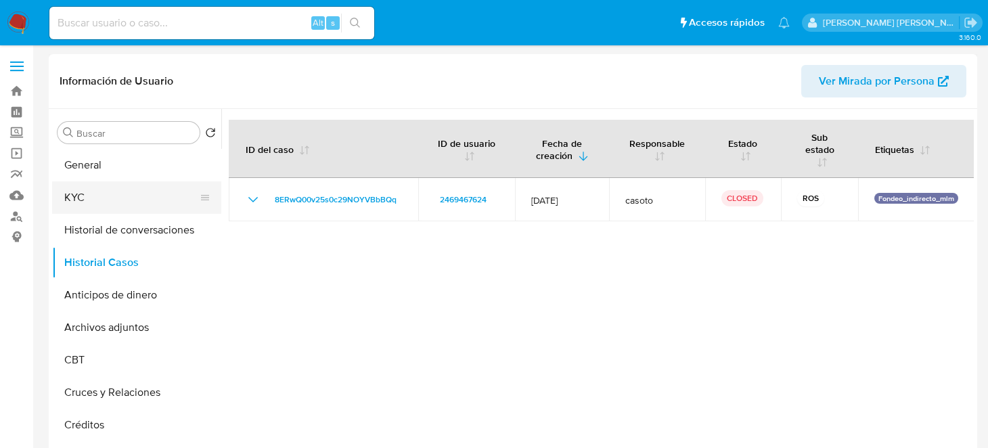
click at [140, 196] on button "KYC" at bounding box center [131, 197] width 158 height 32
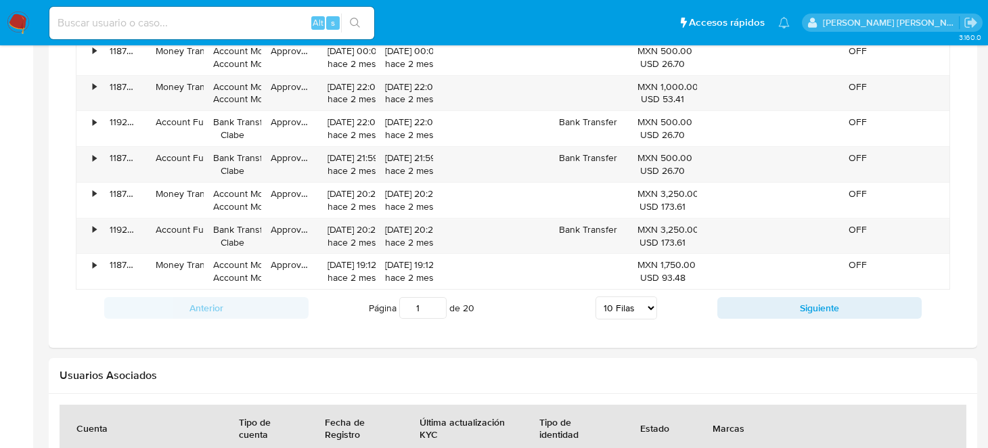
scroll to position [1321, 0]
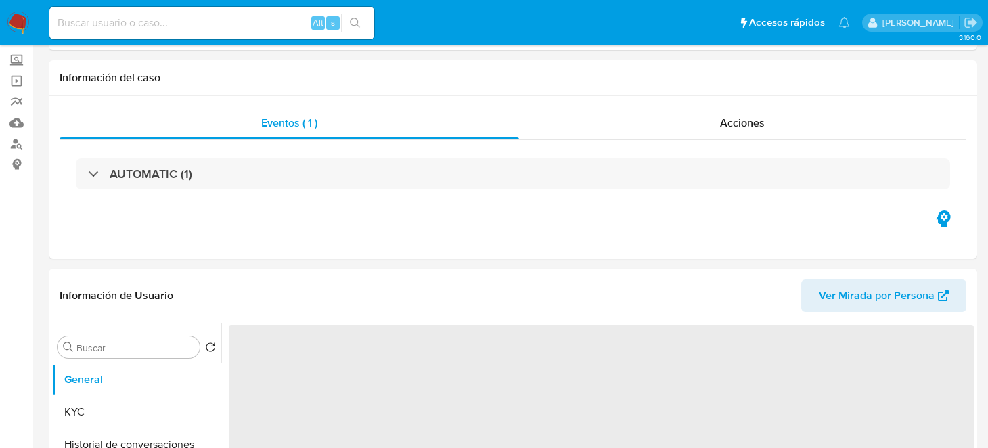
select select "10"
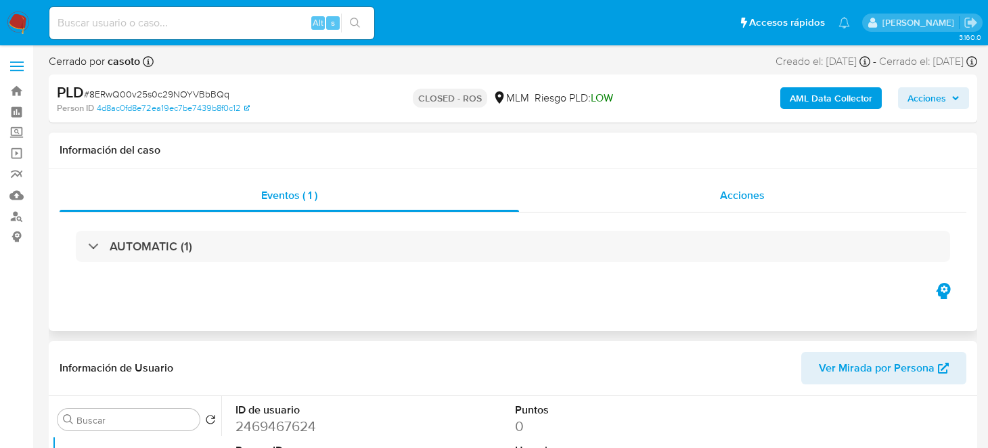
click at [698, 198] on div "Acciones" at bounding box center [743, 195] width 448 height 32
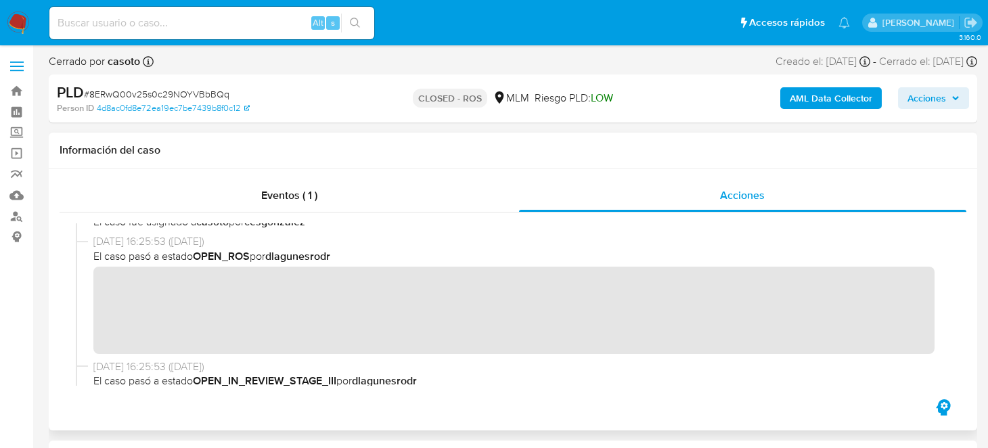
scroll to position [338, 0]
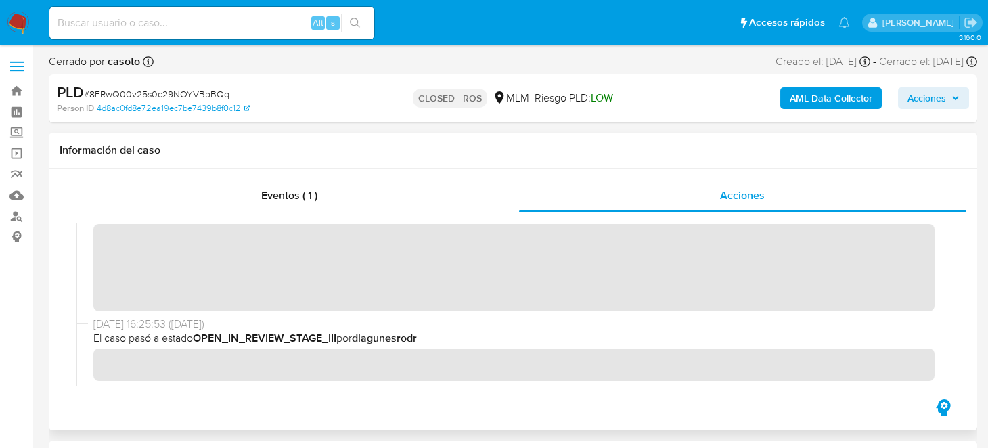
click at [685, 310] on div "05/09/2025 16:25:53 (hace 12 días) El caso pasó a estado OPEN_ROS por dlagunesr…" at bounding box center [513, 253] width 874 height 124
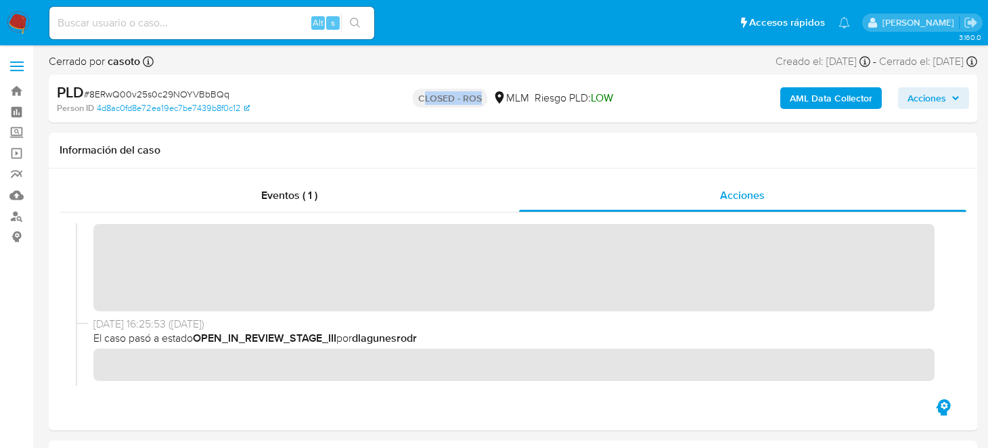
drag, startPoint x: 422, startPoint y: 99, endPoint x: 491, endPoint y: 95, distance: 69.1
click at [491, 95] on div "CLOSED - ROS MLM Riesgo PLD: LOW" at bounding box center [513, 99] width 300 height 32
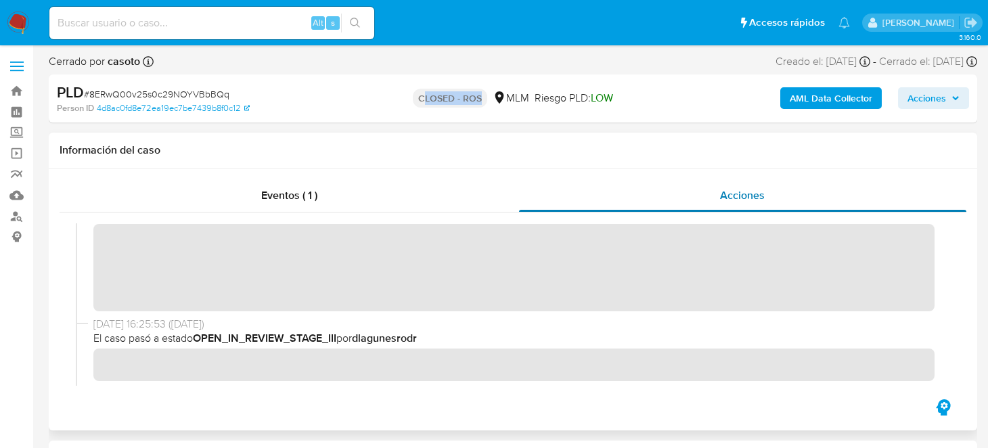
click at [765, 183] on div "Acciones" at bounding box center [743, 195] width 448 height 32
click at [744, 212] on div at bounding box center [513, 304] width 907 height 184
click at [313, 202] on div "Eventos ( 1 )" at bounding box center [289, 195] width 459 height 32
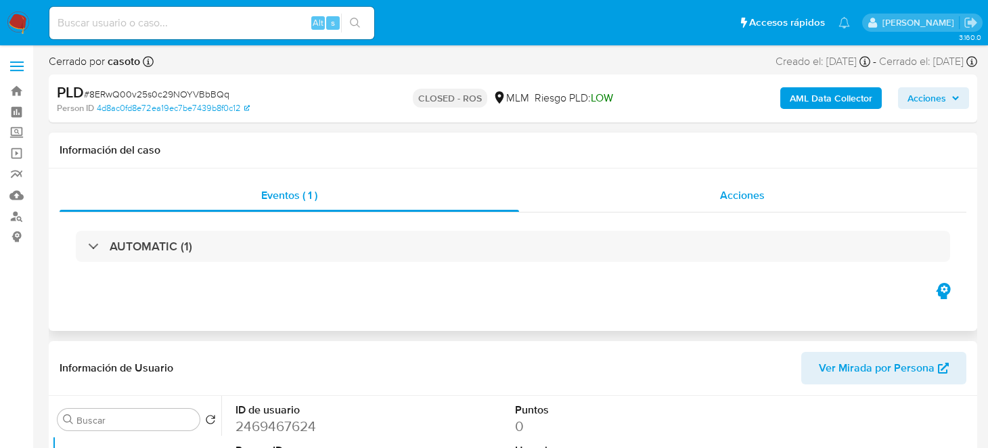
click at [743, 198] on span "Acciones" at bounding box center [742, 195] width 45 height 16
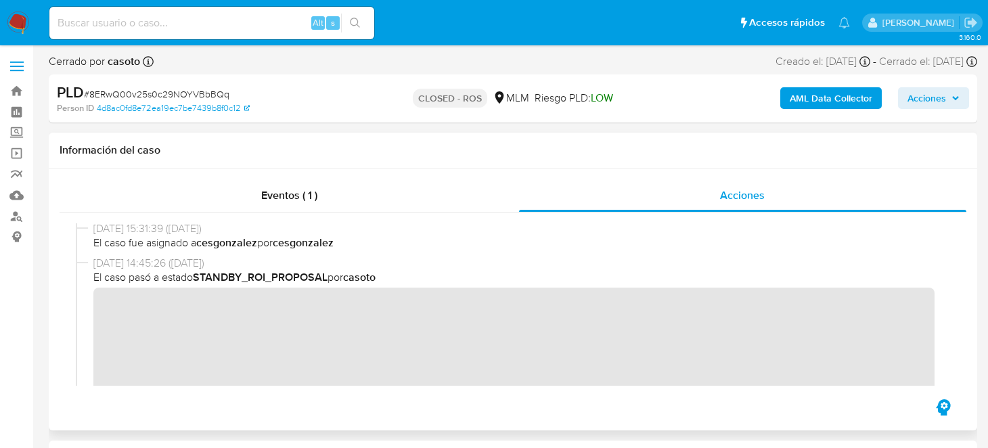
scroll to position [0, 0]
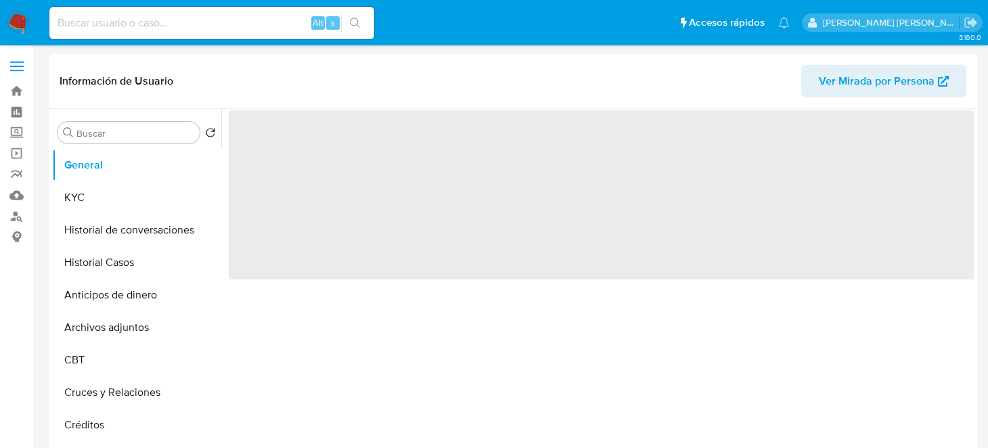
select select "10"
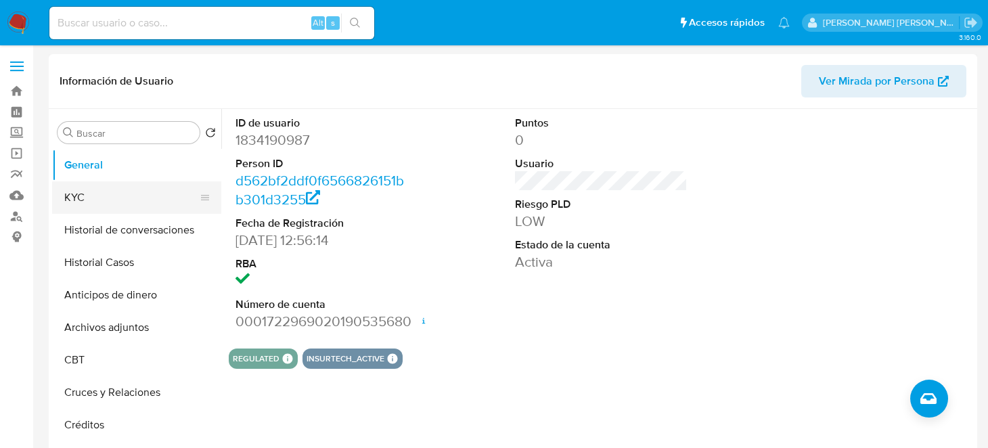
click at [118, 204] on button "KYC" at bounding box center [131, 197] width 158 height 32
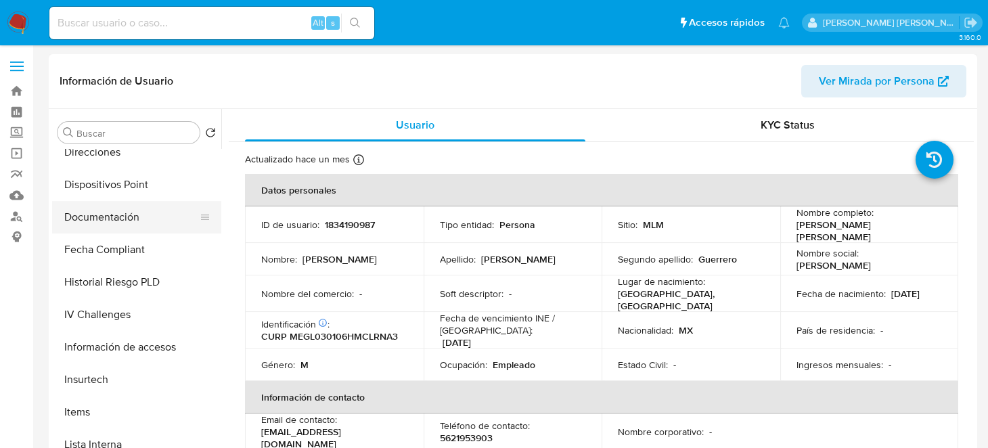
scroll to position [338, 0]
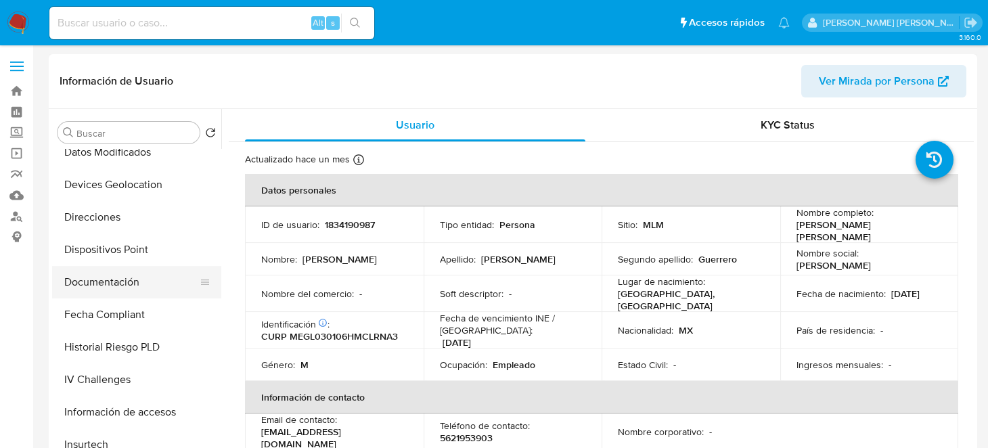
click at [127, 214] on button "Direcciones" at bounding box center [136, 217] width 169 height 32
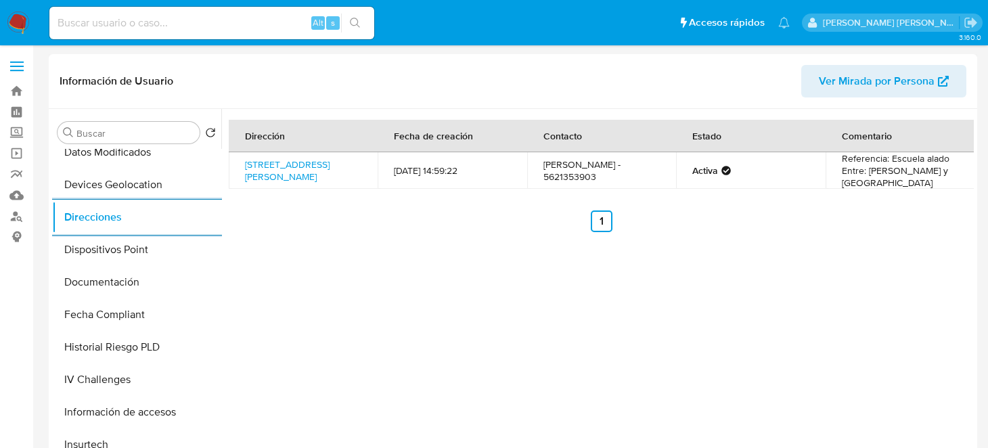
click at [410, 352] on div "Dirección Fecha de creación Contacto Estado Comentario [STREET_ADDRESS][PERSON_…" at bounding box center [597, 282] width 752 height 346
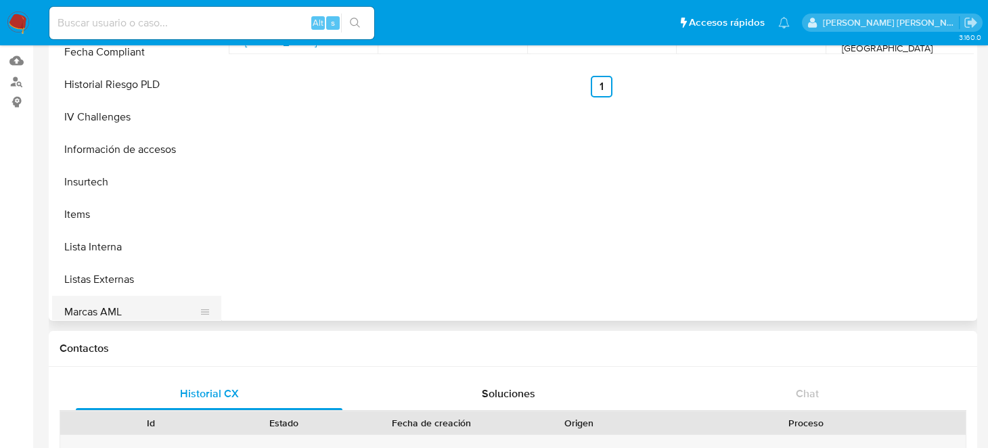
scroll to position [436, 0]
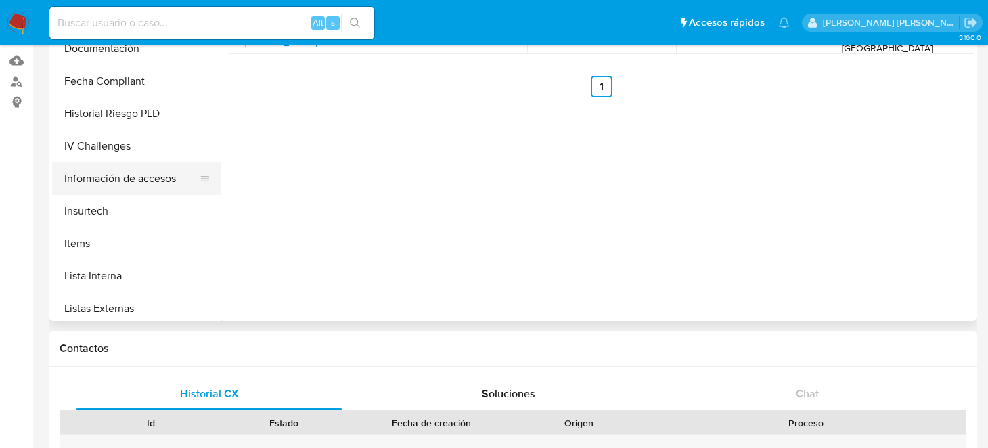
click at [154, 185] on button "Información de accesos" at bounding box center [131, 178] width 158 height 32
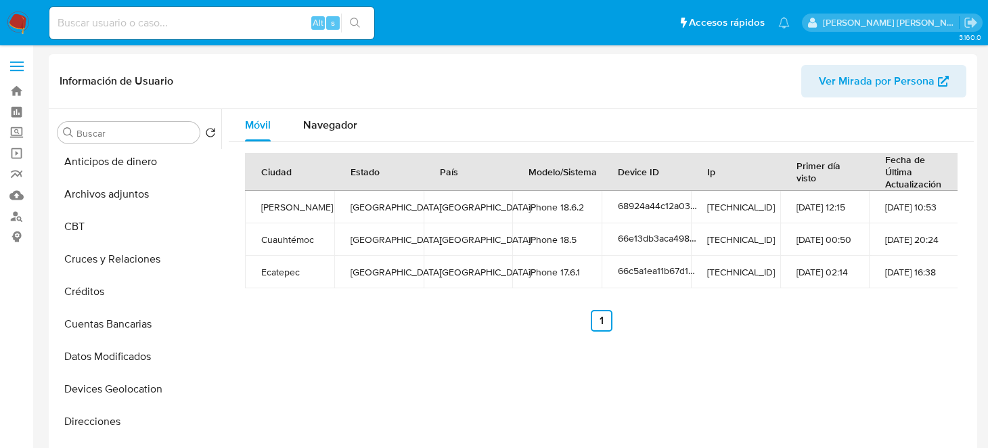
scroll to position [135, 0]
drag, startPoint x: 133, startPoint y: 260, endPoint x: 116, endPoint y: 218, distance: 45.9
click at [116, 218] on ul "General KYC Historial de conversaciones Historial Casos Anticipos de dinero Arc…" at bounding box center [136, 301] width 169 height 305
drag, startPoint x: 196, startPoint y: 262, endPoint x: 197, endPoint y: 238, distance: 24.4
click at [210, 249] on div at bounding box center [210, 257] width 0 height 19
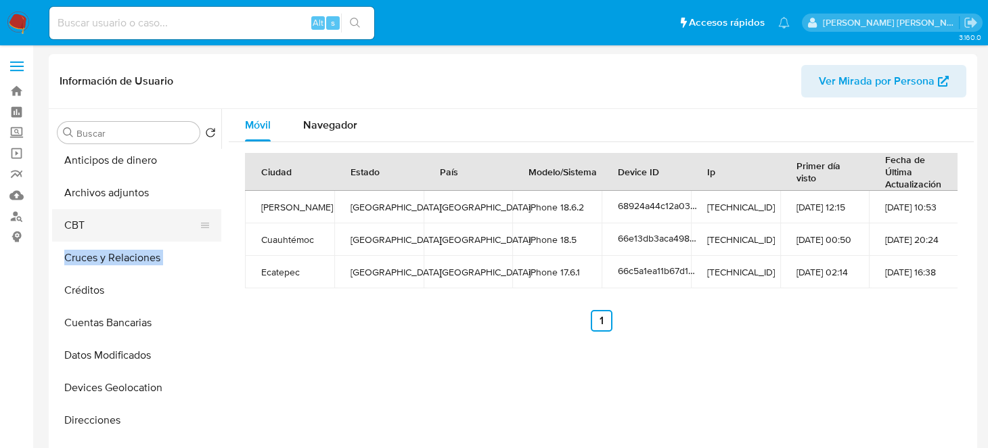
drag, startPoint x: 197, startPoint y: 238, endPoint x: 192, endPoint y: 219, distance: 19.5
click at [194, 225] on ul "General KYC Historial de conversaciones Historial Casos Anticipos de dinero Arc…" at bounding box center [136, 301] width 169 height 305
drag, startPoint x: 192, startPoint y: 219, endPoint x: 189, endPoint y: 182, distance: 37.4
click at [189, 191] on ul "General KYC Historial de conversaciones Historial Casos Anticipos de dinero Arc…" at bounding box center [136, 301] width 169 height 305
click at [189, 182] on button "Archivos adjuntos" at bounding box center [131, 193] width 158 height 32
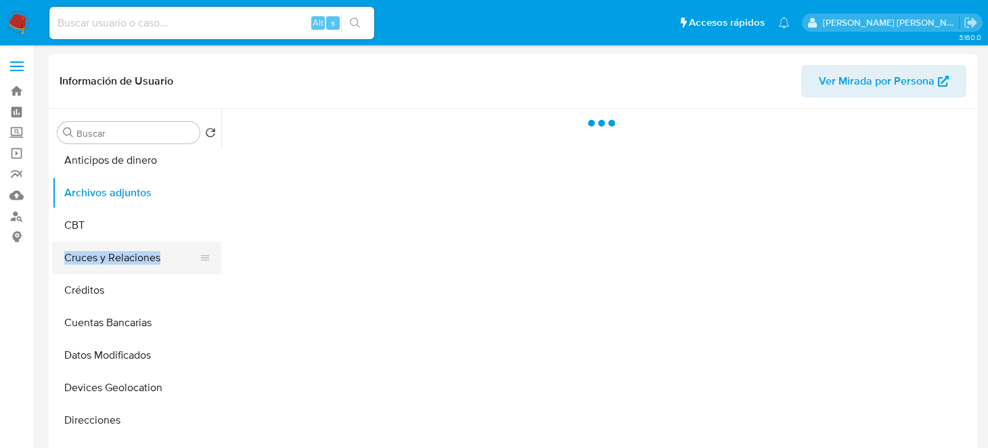
click at [165, 262] on button "Cruces y Relaciones" at bounding box center [131, 258] width 158 height 32
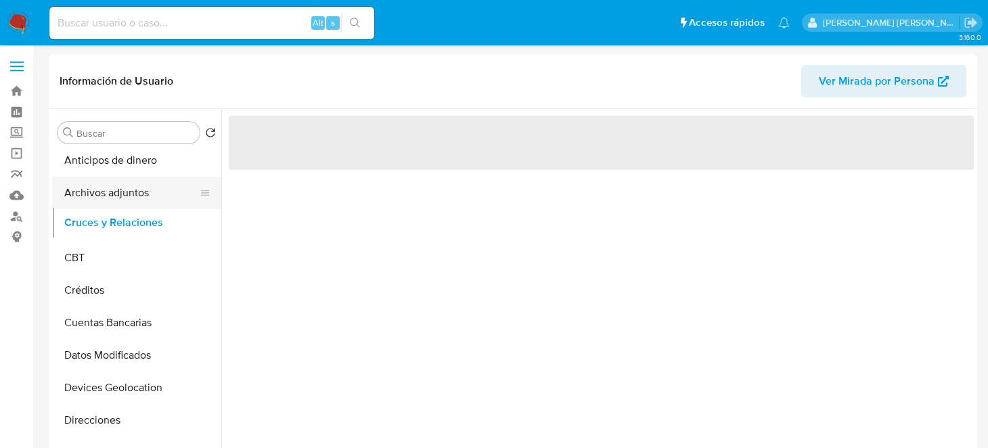
drag, startPoint x: 203, startPoint y: 224, endPoint x: 199, endPoint y: 202, distance: 22.0
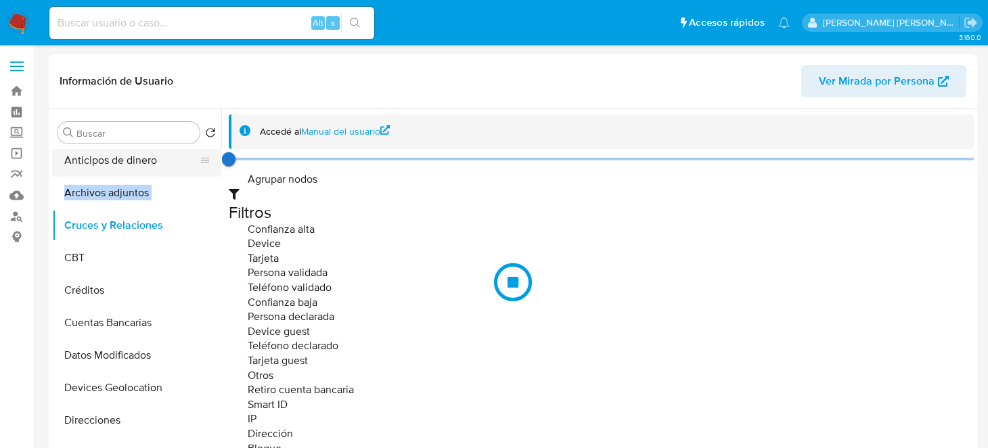
drag, startPoint x: 199, startPoint y: 202, endPoint x: 199, endPoint y: 169, distance: 33.1
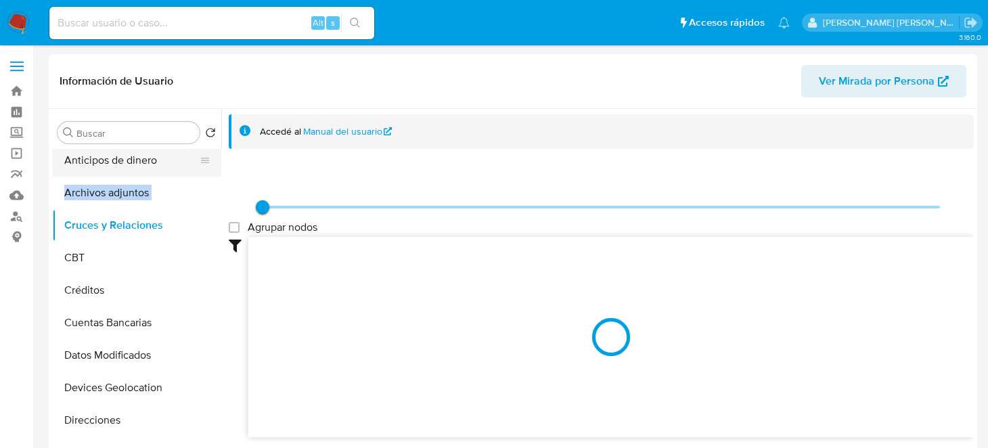
click at [199, 169] on ul "General KYC Historial de conversaciones Historial Casos Anticipos de dinero Arc…" at bounding box center [136, 301] width 169 height 305
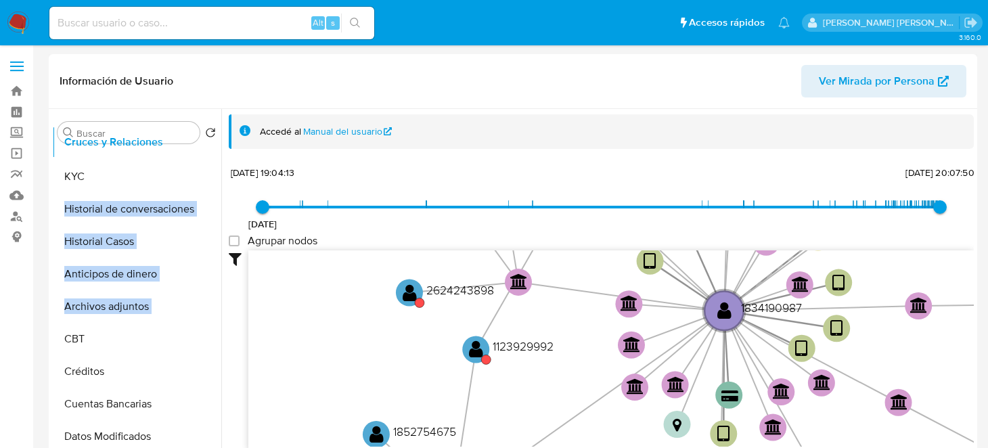
scroll to position [0, 0]
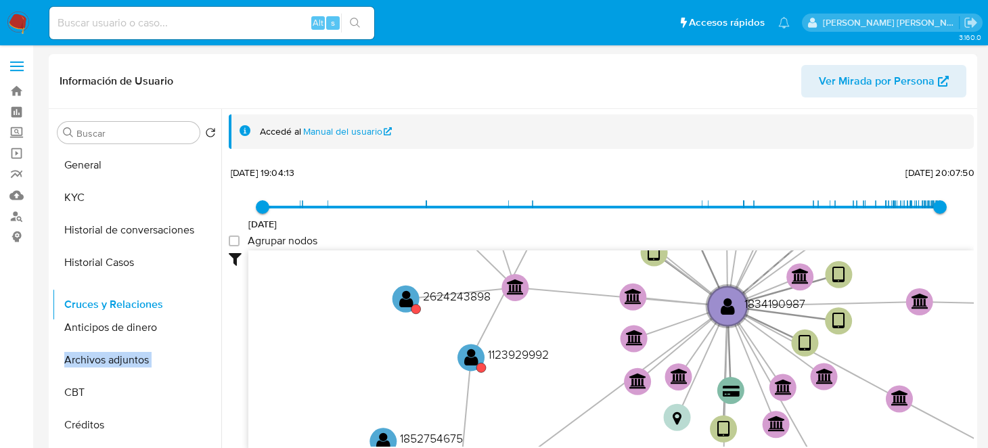
drag, startPoint x: 198, startPoint y: 225, endPoint x: 181, endPoint y: 304, distance: 80.9
click at [181, 304] on ul "General KYC Historial de conversaciones Historial Casos Anticipos de dinero Arc…" at bounding box center [136, 301] width 169 height 305
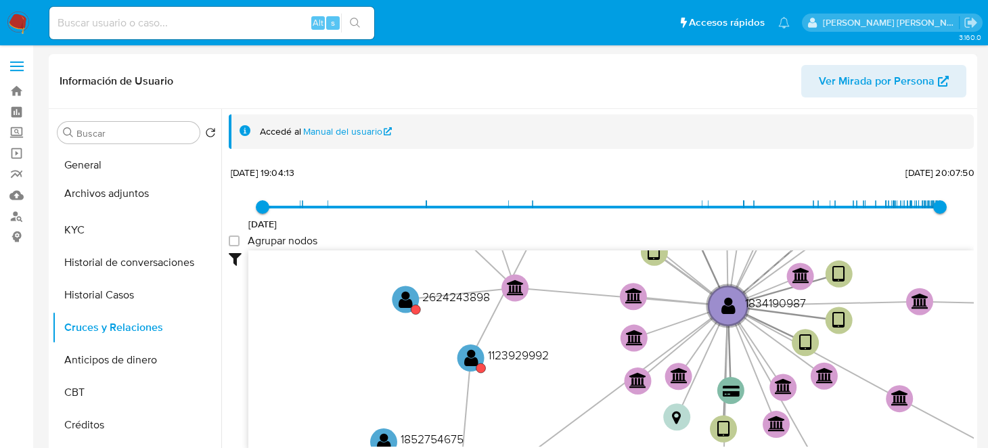
click at [183, 197] on ul "General KYC Historial de conversaciones Historial Casos Cruces y Relaciones Ant…" at bounding box center [136, 301] width 169 height 305
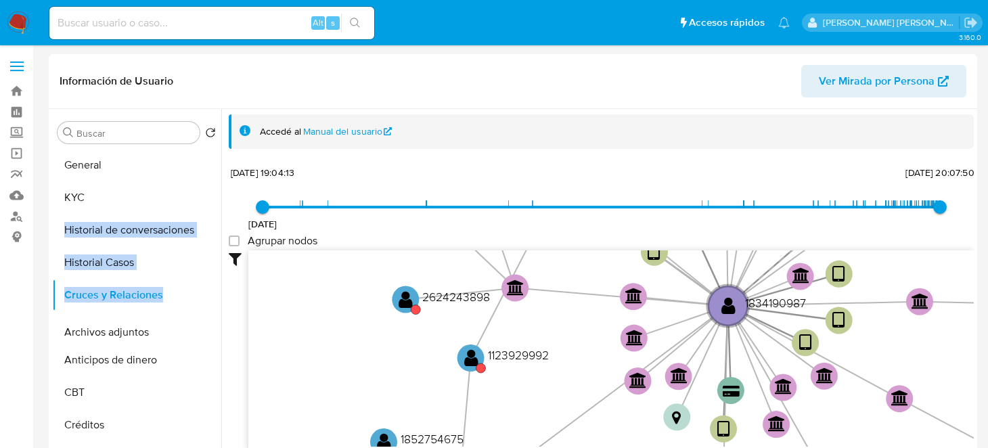
drag, startPoint x: 197, startPoint y: 195, endPoint x: 194, endPoint y: 329, distance: 134.7
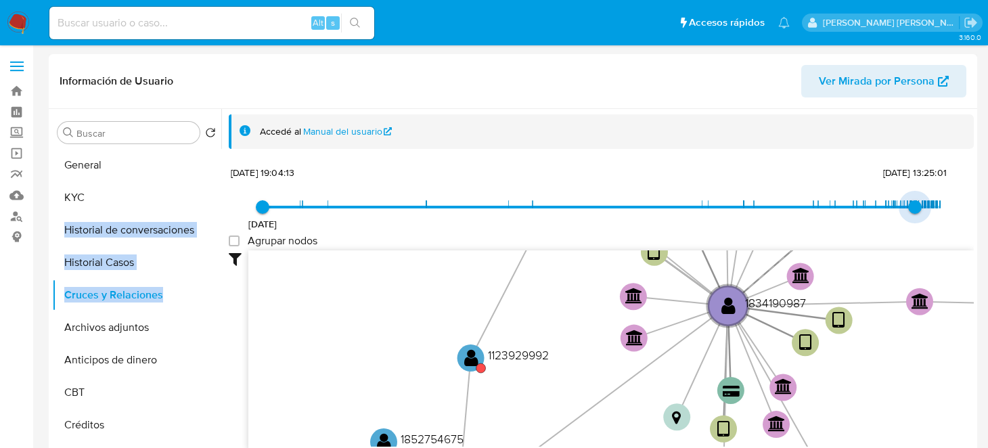
drag, startPoint x: 933, startPoint y: 211, endPoint x: 910, endPoint y: 214, distance: 23.2
click at [910, 214] on span "[DATE] 13:25:01" at bounding box center [915, 207] width 14 height 14
type input "1753730701000"
click at [910, 212] on span "[DATE] 21:58:36" at bounding box center [916, 207] width 14 height 14
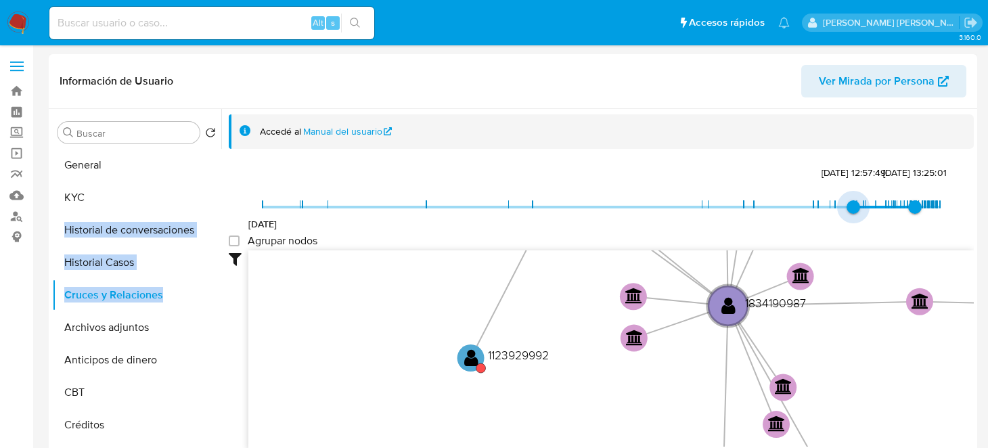
type input "1743783213000"
drag, startPoint x: 266, startPoint y: 206, endPoint x: 853, endPoint y: 207, distance: 587.2
click at [853, 207] on span "[DATE] 10:13:33" at bounding box center [857, 207] width 14 height 14
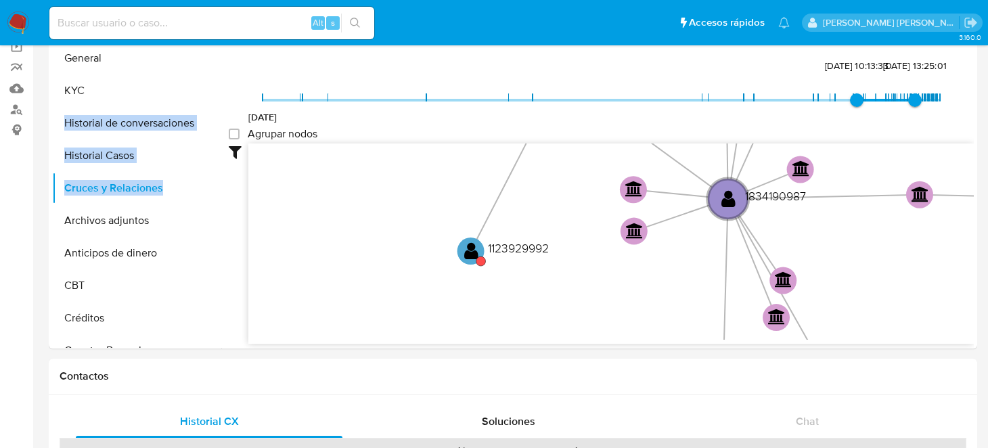
scroll to position [101, 0]
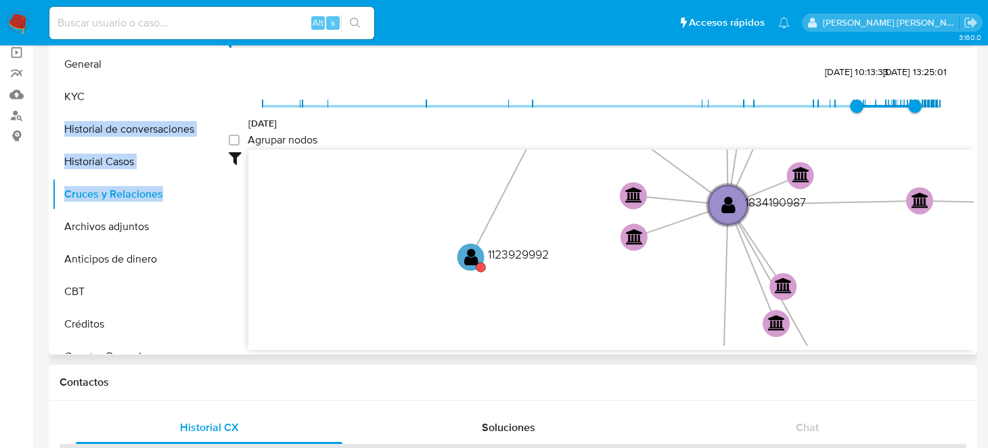
click at [689, 261] on icon "device-68924a44c12a0327c8e239f8  user-1834190987  1834190987 device-6658afaf1…" at bounding box center [610, 248] width 725 height 196
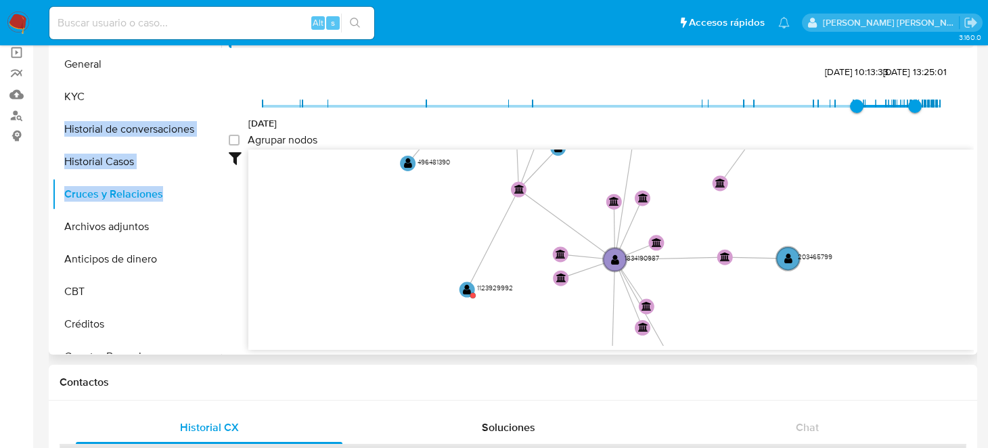
drag, startPoint x: 595, startPoint y: 204, endPoint x: 603, endPoint y: 231, distance: 28.1
click at [595, 208] on icon "device-68924a44c12a0327c8e239f8  user-1834190987  1834190987 device-6658afaf1…" at bounding box center [610, 248] width 725 height 196
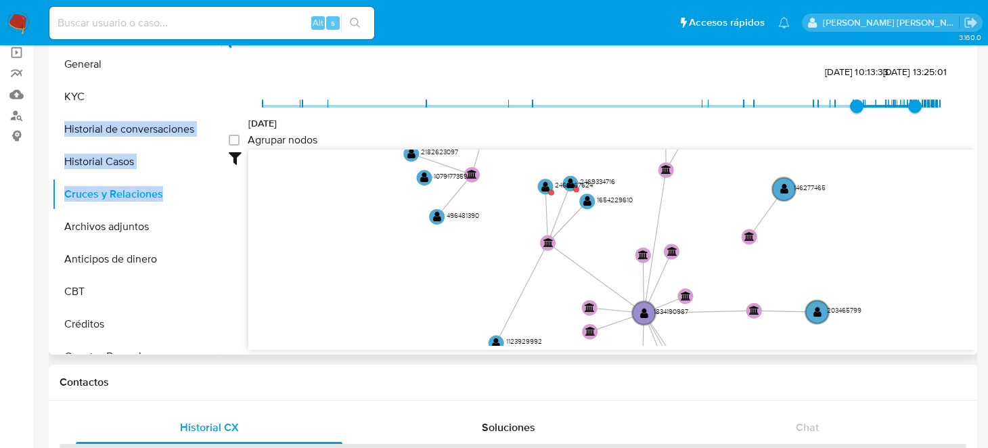
drag, startPoint x: 603, startPoint y: 231, endPoint x: 629, endPoint y: 267, distance: 44.5
click at [629, 267] on icon "device-68924a44c12a0327c8e239f8  user-1834190987  1834190987 device-6658afaf1…" at bounding box center [610, 248] width 725 height 196
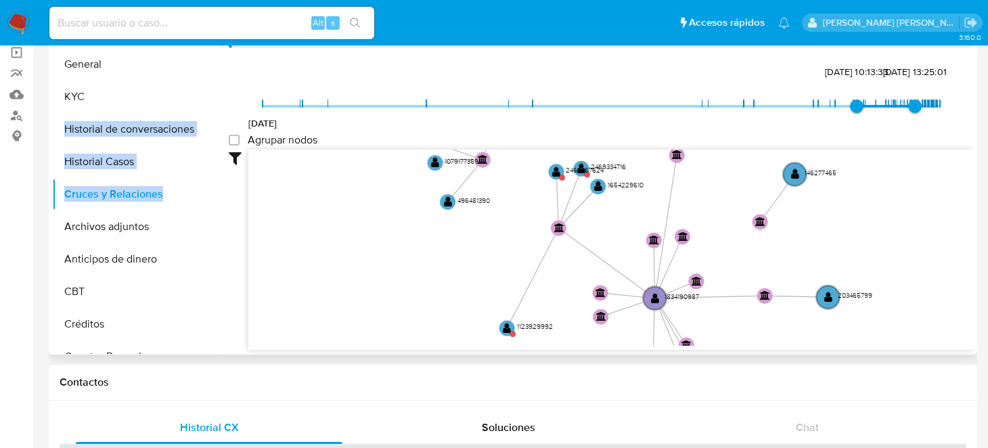
drag, startPoint x: 603, startPoint y: 237, endPoint x: 614, endPoint y: 223, distance: 18.3
click at [614, 223] on icon "device-68924a44c12a0327c8e239f8  user-1834190987  1834190987 device-6658afaf1…" at bounding box center [610, 248] width 725 height 196
